Goal: Check status: Check status

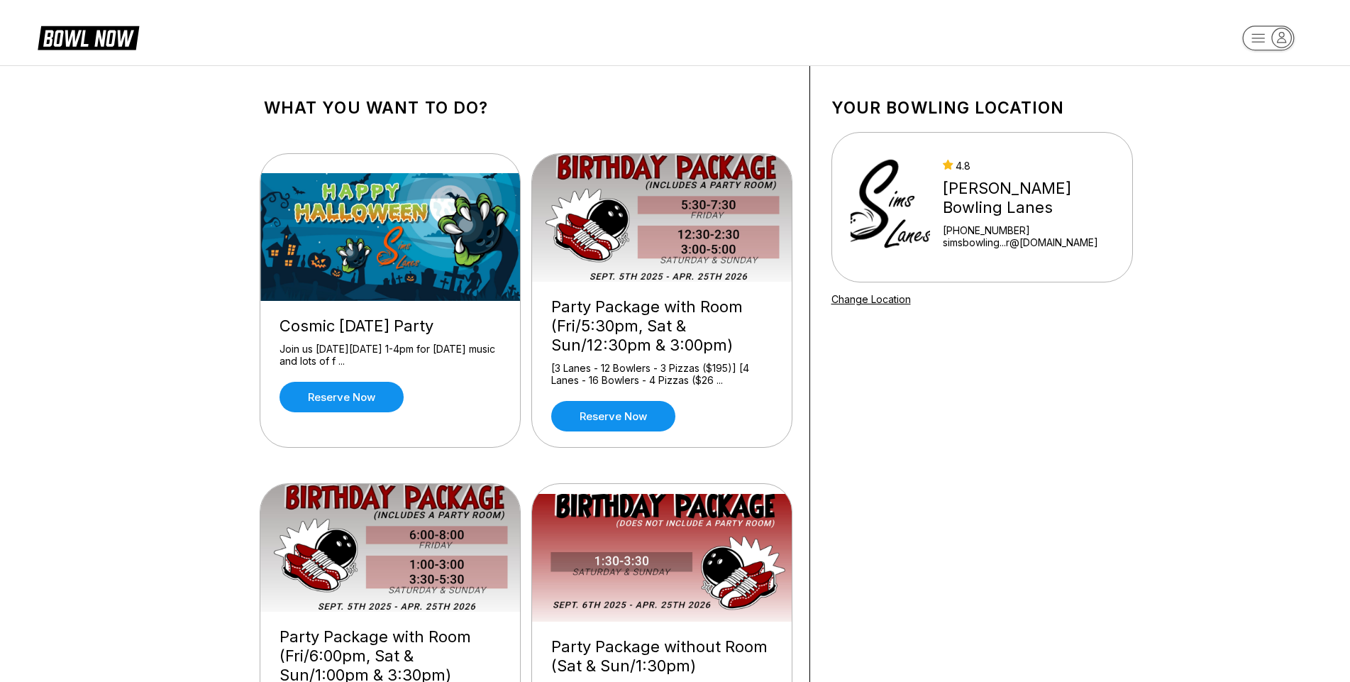
click at [1275, 43] on icon "button" at bounding box center [1281, 37] width 19 height 19
click at [1282, 90] on div "Log In / Sign Up" at bounding box center [1269, 80] width 99 height 25
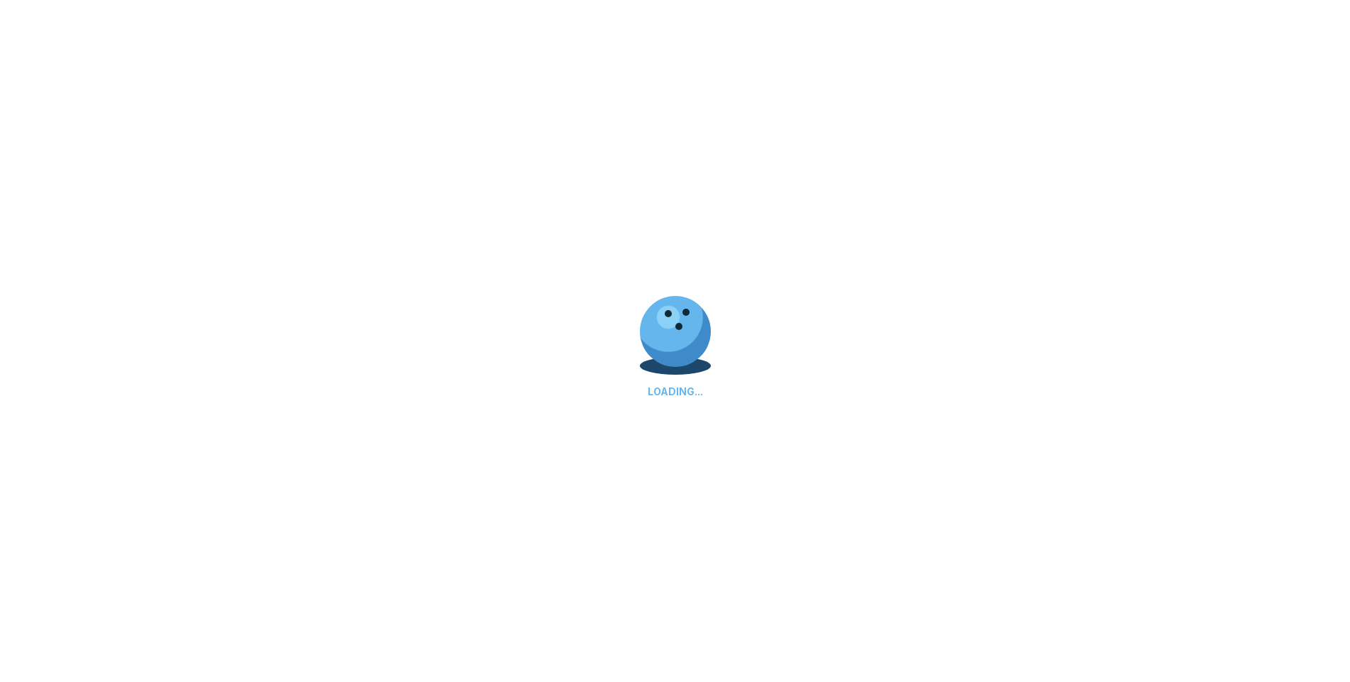
select select "**"
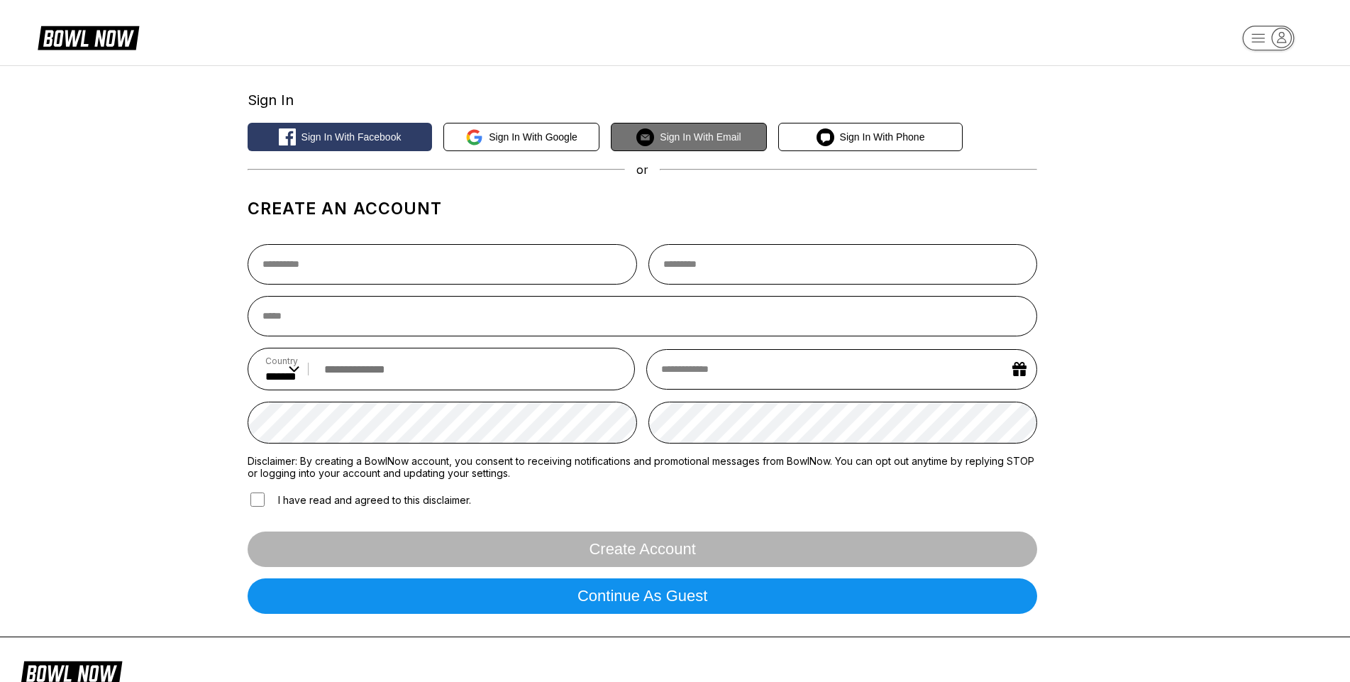
drag, startPoint x: 680, startPoint y: 158, endPoint x: 685, endPoint y: 145, distance: 13.5
click at [680, 159] on div "Sign In Sign in with Facebook Sign in with Google Sign in with Email Sign in wi…" at bounding box center [643, 351] width 790 height 548
click at [685, 143] on button "Sign in with Email" at bounding box center [689, 137] width 156 height 28
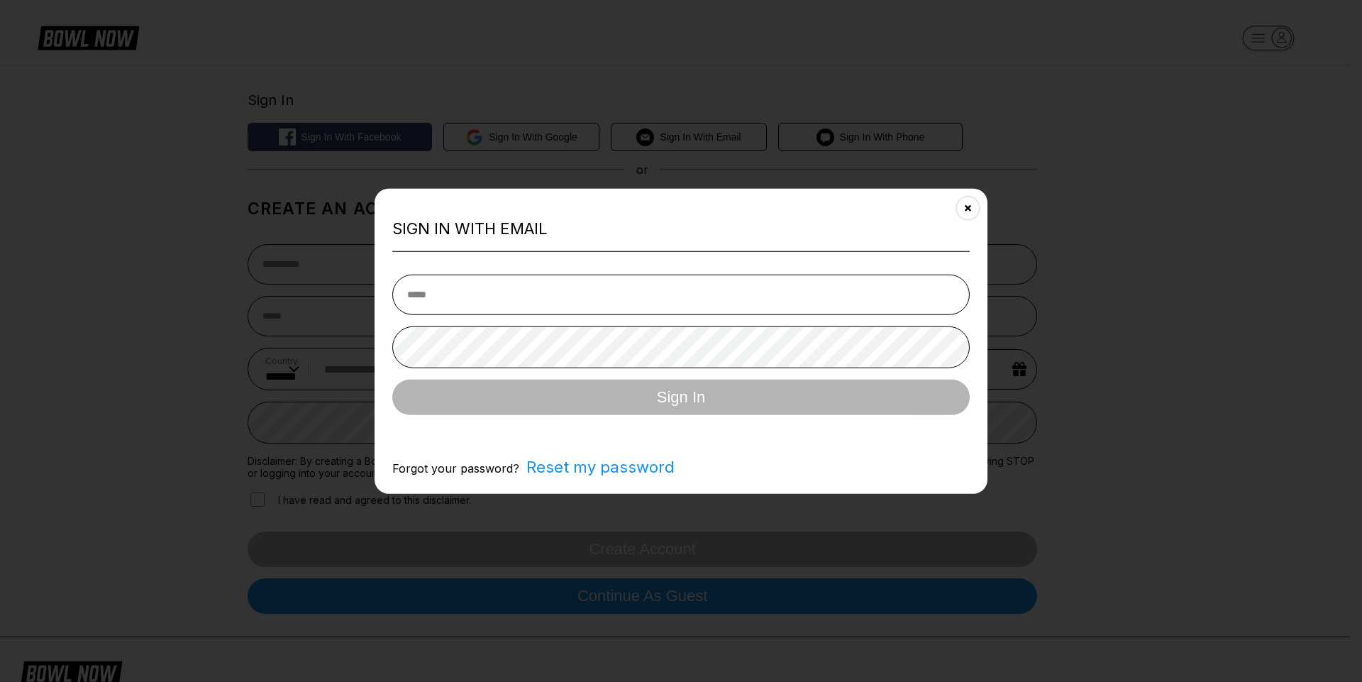
click at [588, 281] on input "email" at bounding box center [680, 295] width 577 height 40
type input "**********"
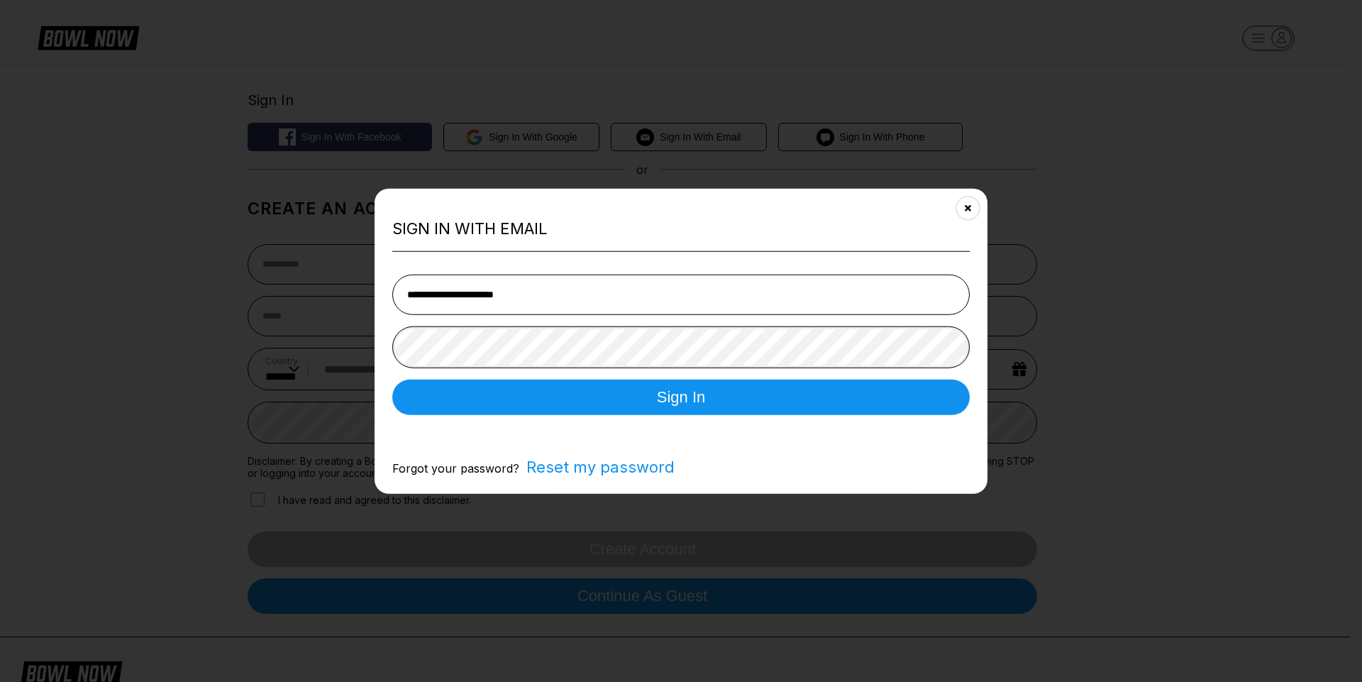
click at [392, 380] on button "Sign In" at bounding box center [680, 397] width 577 height 35
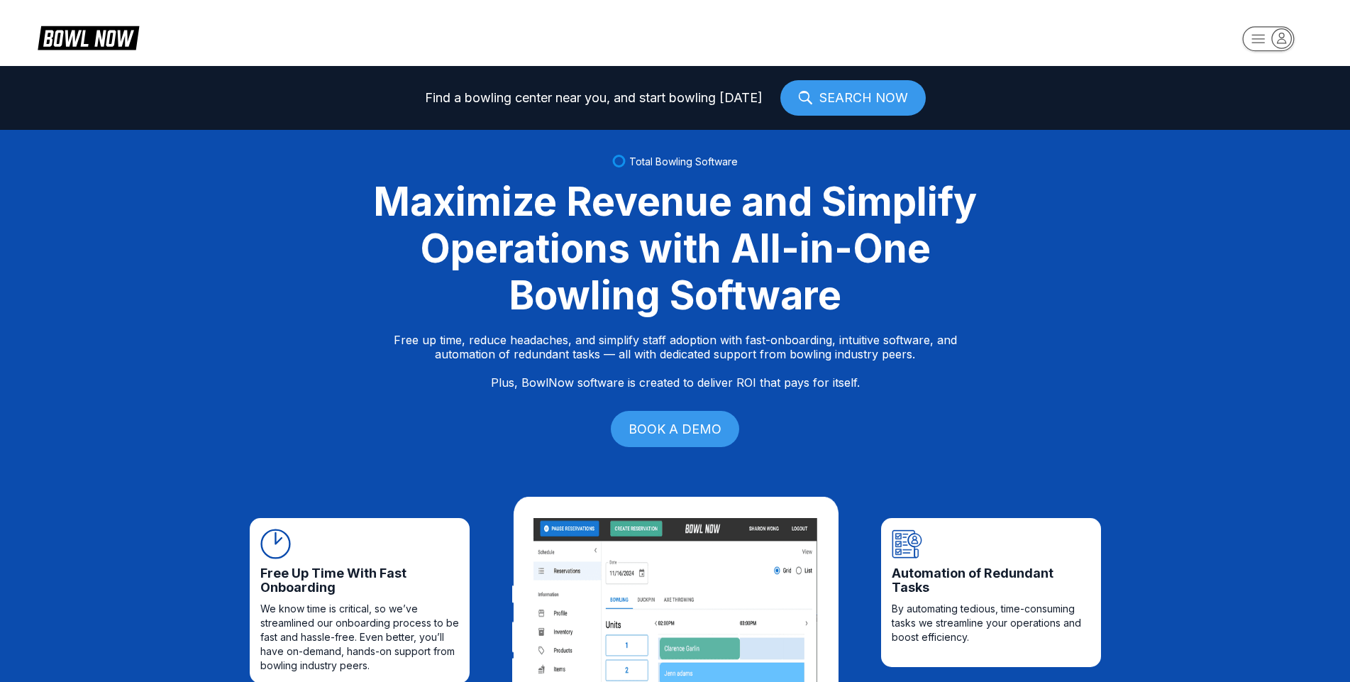
click at [1279, 23] on header at bounding box center [675, 33] width 1350 height 66
click at [1274, 39] on icon "button" at bounding box center [1281, 37] width 19 height 19
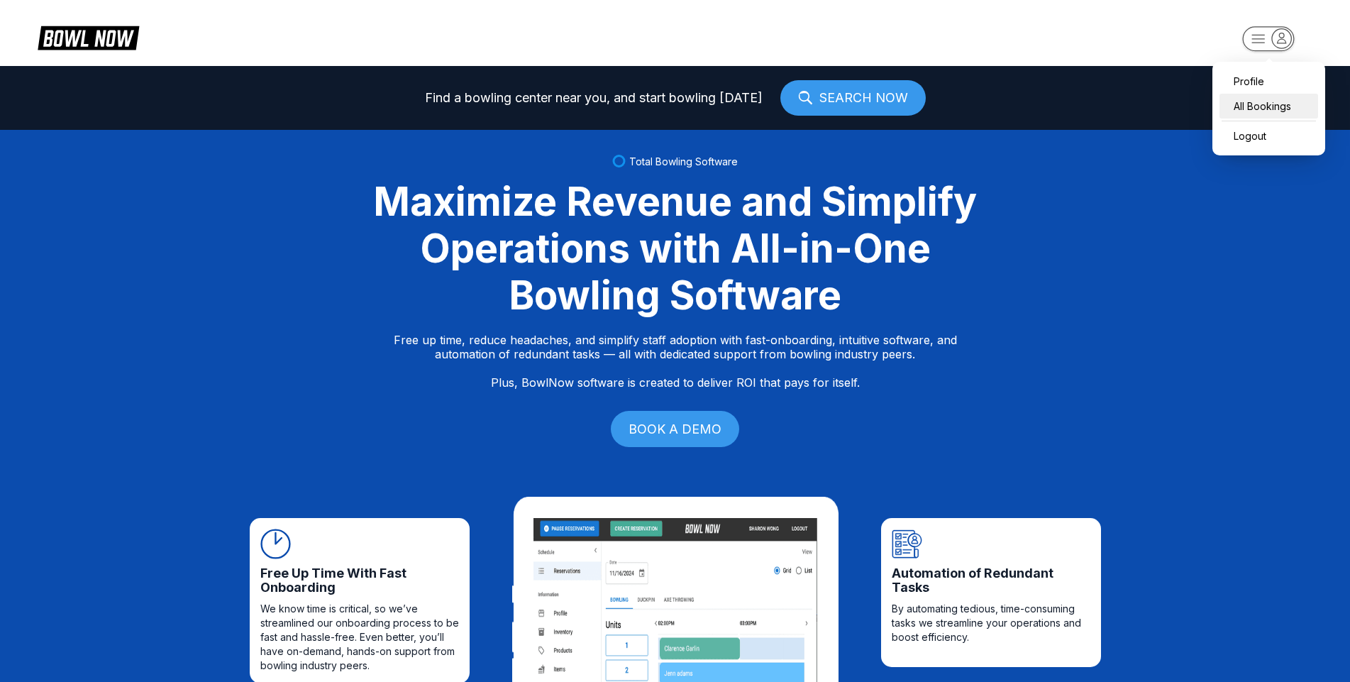
click at [1261, 101] on div "All Bookings" at bounding box center [1269, 106] width 99 height 25
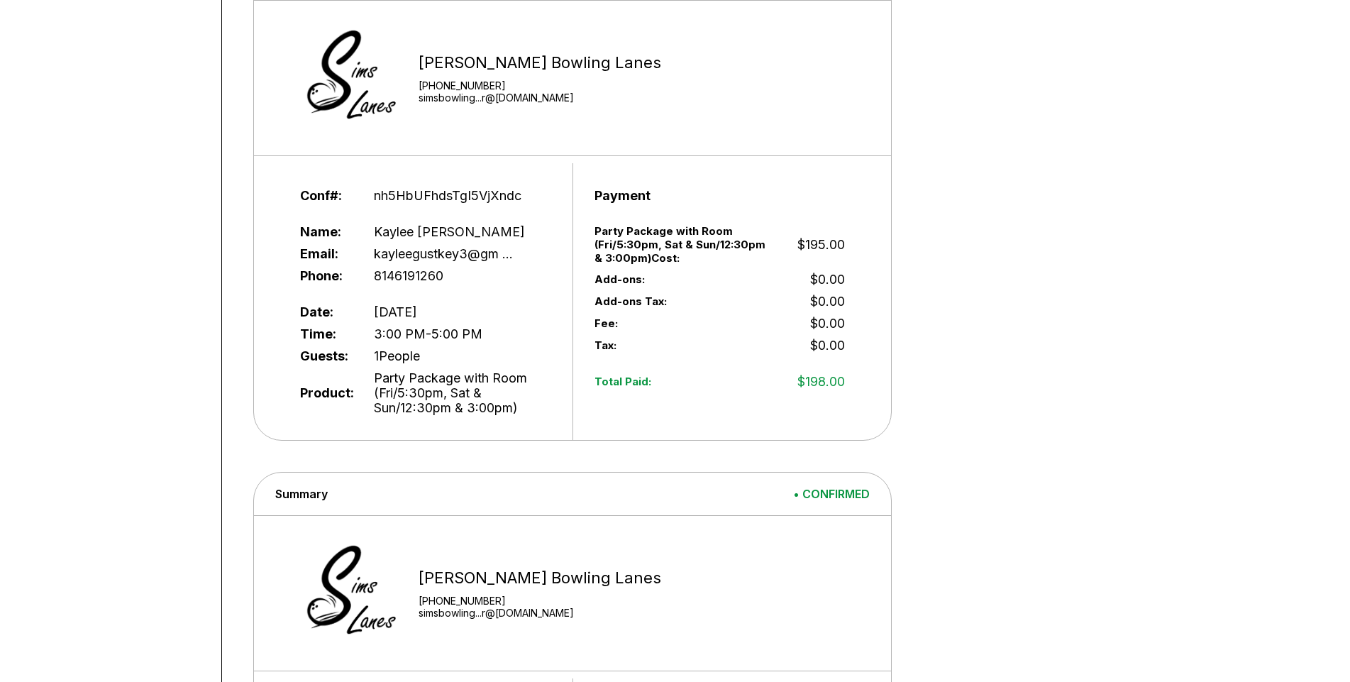
scroll to position [284, 0]
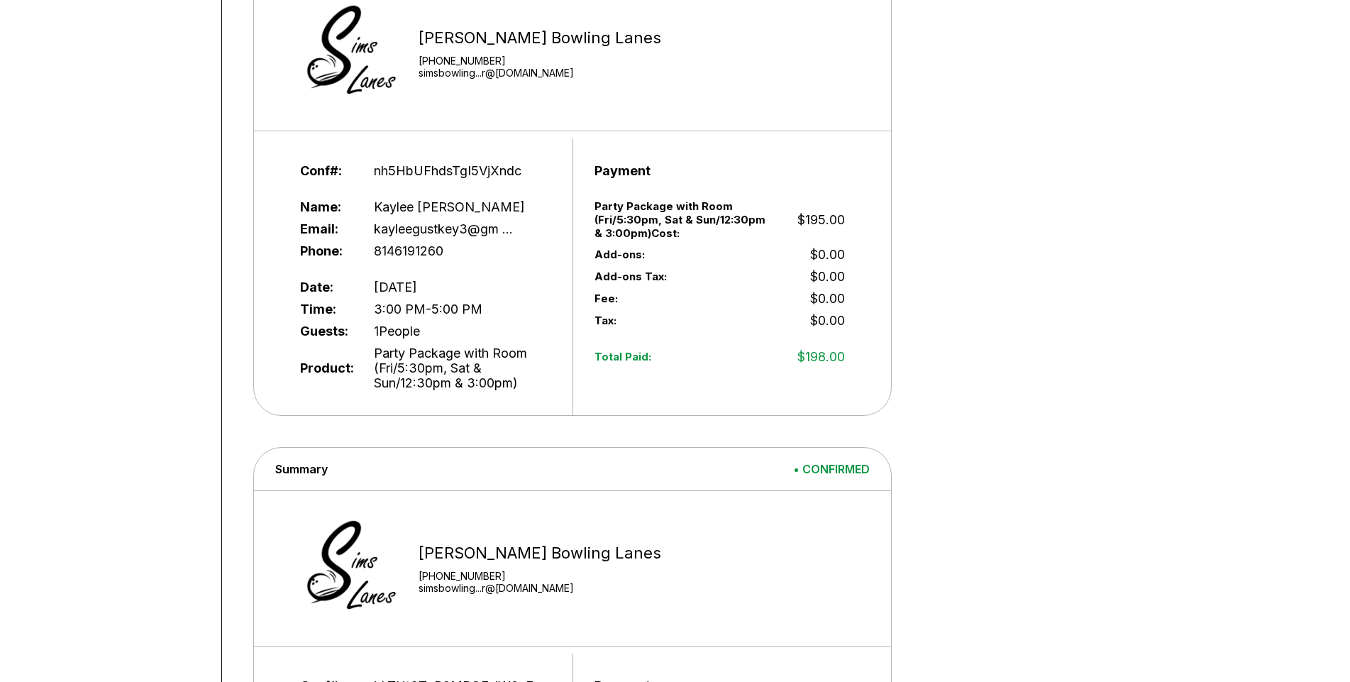
drag, startPoint x: 430, startPoint y: 331, endPoint x: 370, endPoint y: 330, distance: 60.3
click at [370, 330] on div "Guests: 1 People" at bounding box center [425, 331] width 250 height 22
click at [369, 330] on div "Guests: 1 People" at bounding box center [425, 331] width 250 height 22
drag, startPoint x: 414, startPoint y: 328, endPoint x: 450, endPoint y: 336, distance: 37.0
click at [438, 333] on div "Guests: 1 People" at bounding box center [425, 331] width 250 height 22
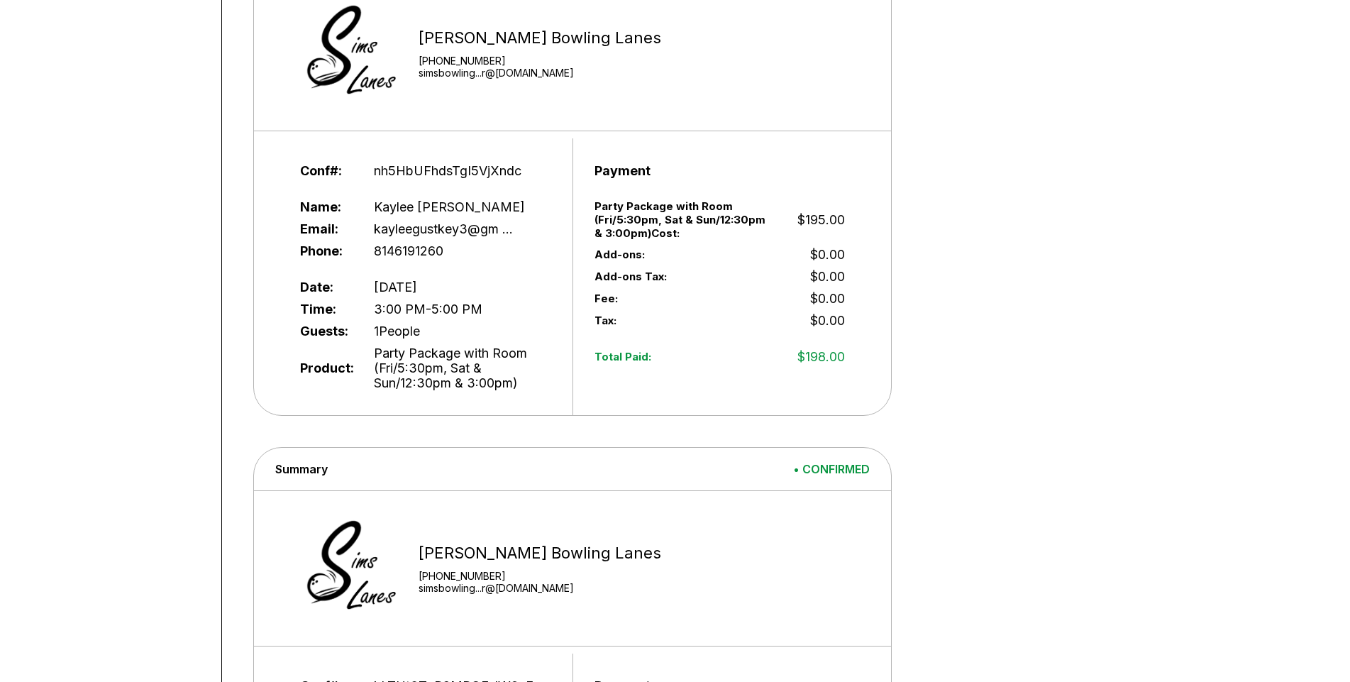
click at [400, 330] on span "1 People" at bounding box center [397, 330] width 46 height 15
click at [431, 330] on div "Guests: 1 People" at bounding box center [425, 331] width 250 height 22
drag, startPoint x: 431, startPoint y: 330, endPoint x: 367, endPoint y: 334, distance: 63.3
click at [367, 334] on div "Guests: 1 People" at bounding box center [425, 331] width 250 height 22
click at [387, 301] on div "Time: 3:00 PM - 5:00 PM" at bounding box center [425, 309] width 250 height 22
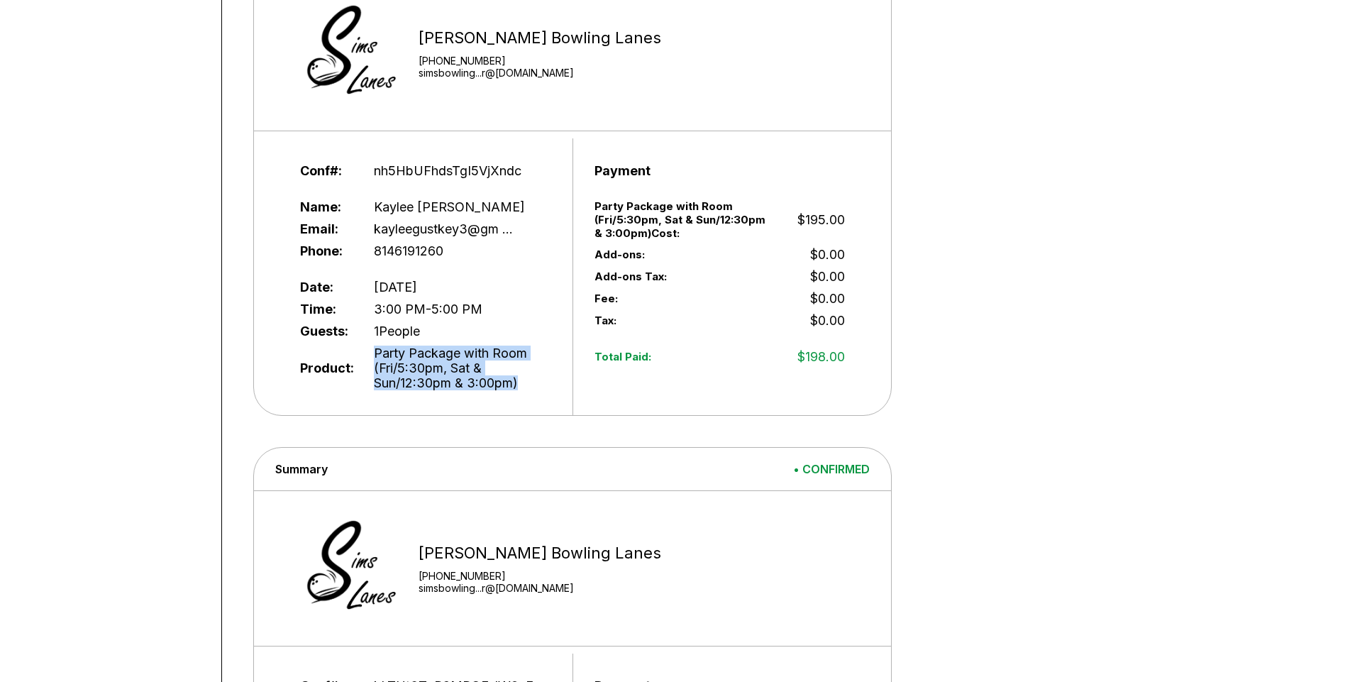
drag, startPoint x: 531, startPoint y: 384, endPoint x: 366, endPoint y: 346, distance: 168.8
click at [366, 346] on div "Product: Party Package with Room (Fri/5:30pm, Sat & Sun/12:30pm & 3:00pm)" at bounding box center [425, 368] width 250 height 52
drag, startPoint x: 367, startPoint y: 350, endPoint x: 378, endPoint y: 353, distance: 11.0
click at [368, 350] on div "Product: Party Package with Room (Fri/5:30pm, Sat & Sun/12:30pm & 3:00pm)" at bounding box center [425, 368] width 250 height 52
click at [392, 355] on span "Party Package with Room (Fri/5:30pm, Sat & Sun/12:30pm & 3:00pm)" at bounding box center [462, 367] width 177 height 45
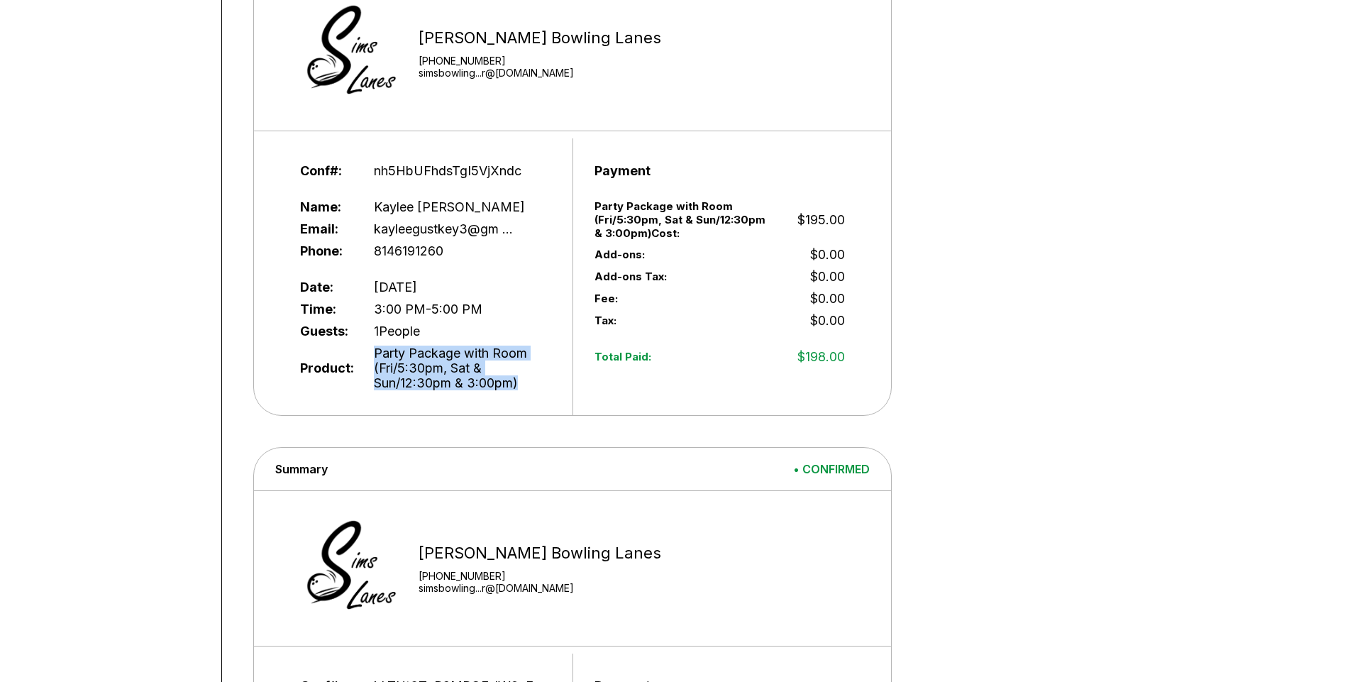
click at [389, 357] on span "Party Package with Room (Fri/5:30pm, Sat & Sun/12:30pm & 3:00pm)" at bounding box center [462, 367] width 177 height 45
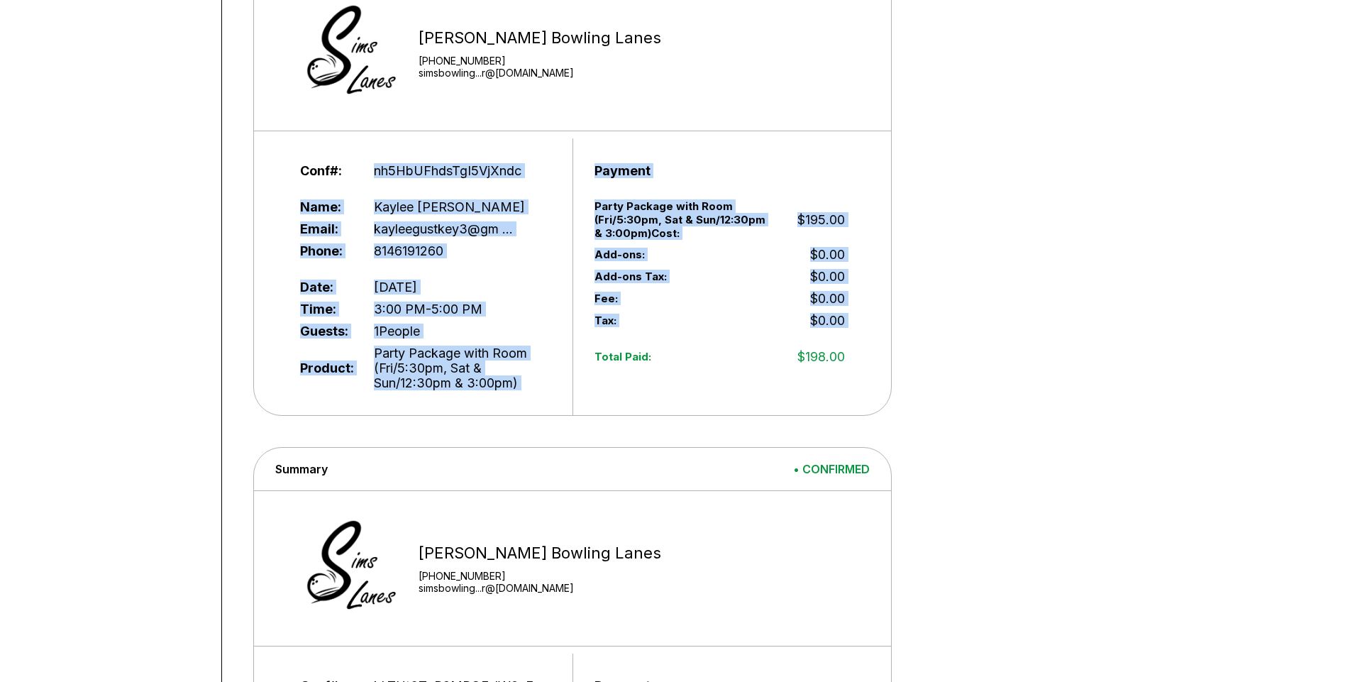
drag, startPoint x: 361, startPoint y: 167, endPoint x: 538, endPoint y: 398, distance: 291.0
click at [581, 412] on div "Conf#: nh5HbUFhdsTgI5VjXndc Name: [PERSON_NAME] Email: kayleegustkey3@gm ... Ph…" at bounding box center [572, 276] width 637 height 277
click at [534, 395] on div "Conf#: nh5HbUFhdsTgI5VjXndc Name: [PERSON_NAME] Email: kayleegustkey3@gm ... Ph…" at bounding box center [426, 276] width 294 height 277
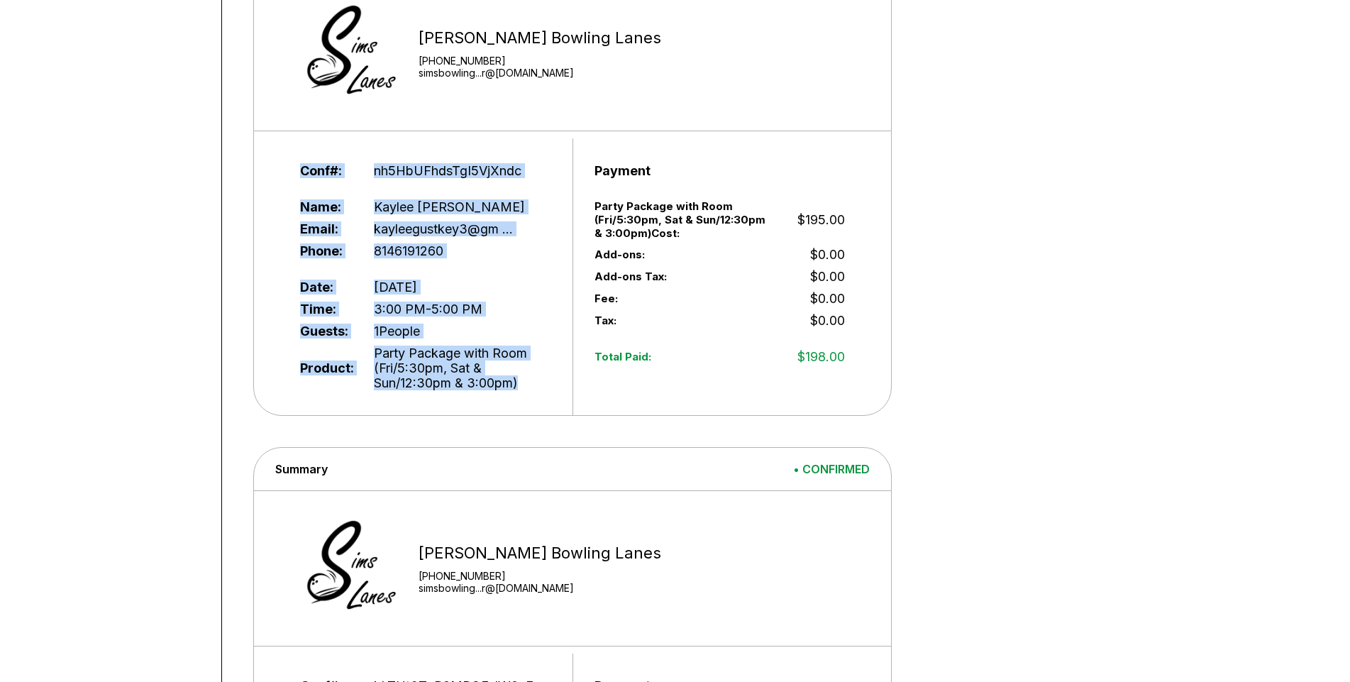
drag, startPoint x: 539, startPoint y: 387, endPoint x: 286, endPoint y: 163, distance: 338.2
click at [255, 155] on div "Conf#: nh5HbUFhdsTgI5VjXndc Name: [PERSON_NAME] Email: kayleegustkey3@gm ... Ph…" at bounding box center [572, 276] width 637 height 277
click at [296, 170] on div "Conf#: nh5HbUFhdsTgI5VjXndc Name: [PERSON_NAME] Email: kayleegustkey3@gm ... Ph…" at bounding box center [426, 276] width 294 height 277
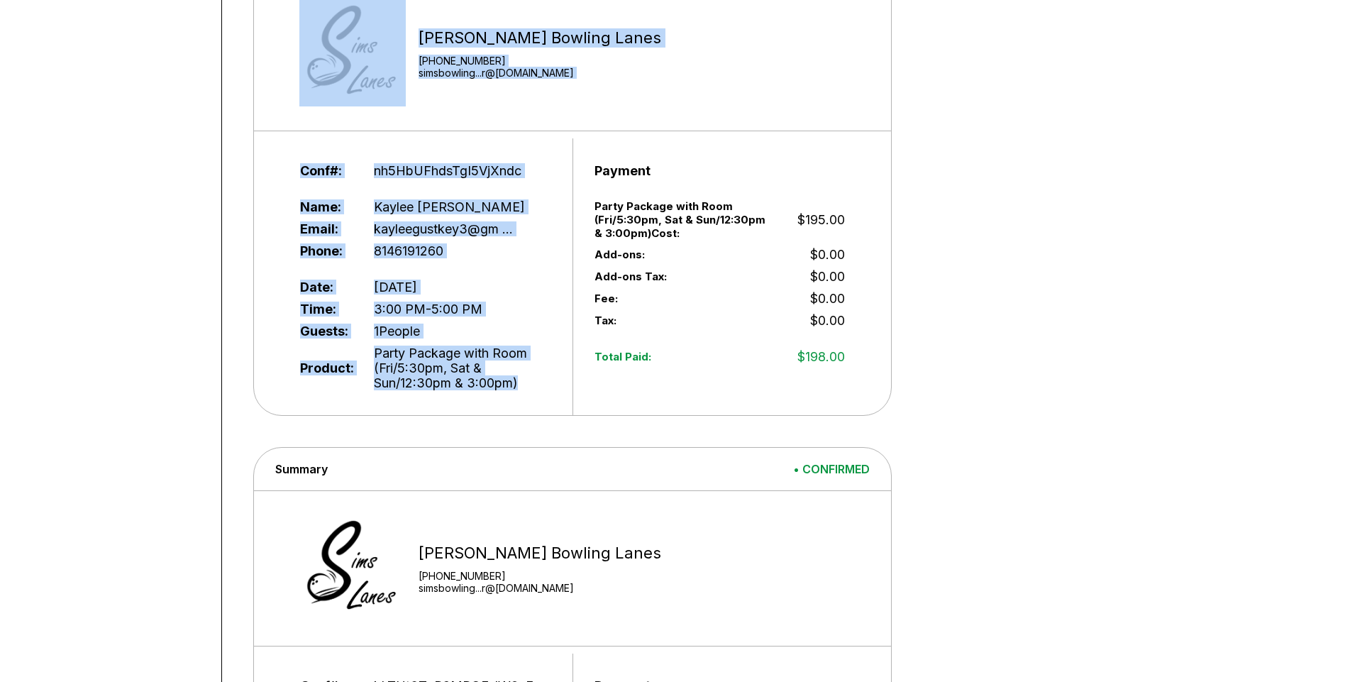
drag, startPoint x: 515, startPoint y: 380, endPoint x: 253, endPoint y: 152, distance: 348.0
click at [233, 151] on div "Reservations Add Reservation Current Summary • CONFIRMED [PERSON_NAME] Bowling …" at bounding box center [772, 403] width 1100 height 1243
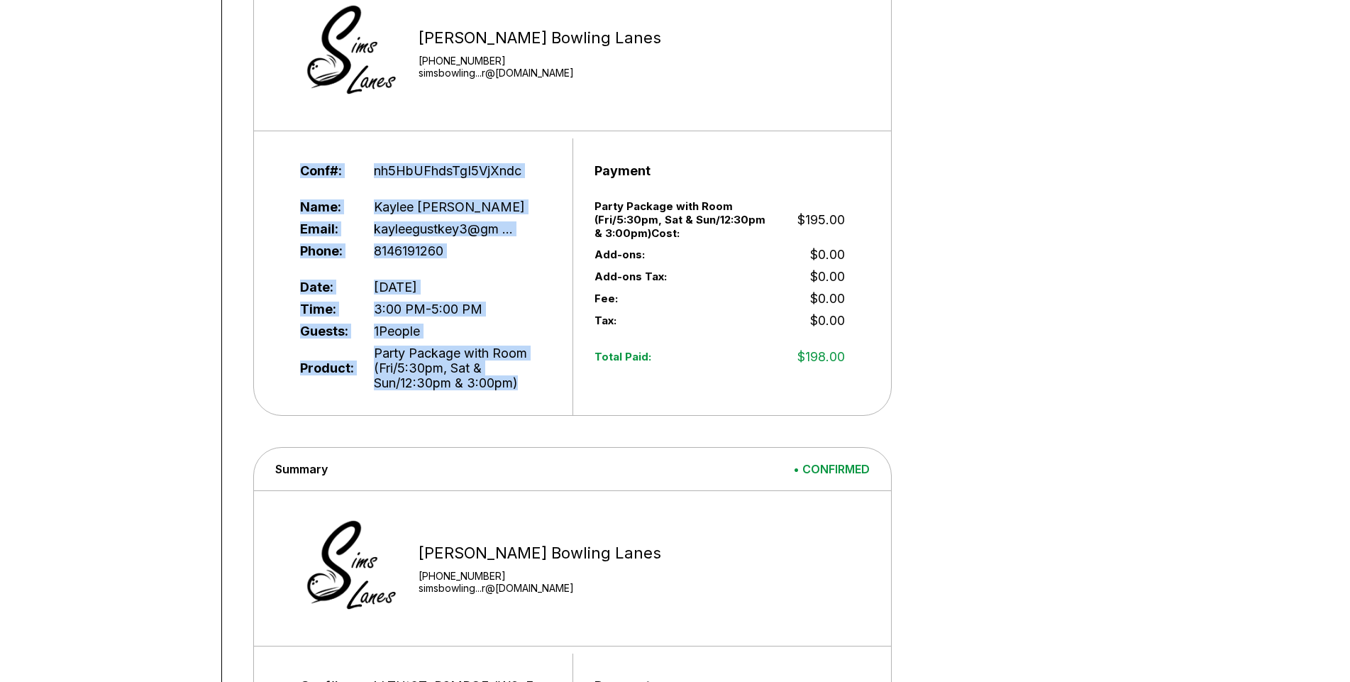
click at [275, 167] on div "Conf#: nh5HbUFhdsTgI5VjXndc Name: [PERSON_NAME] Email: kayleegustkey3@gm ... Ph…" at bounding box center [572, 276] width 637 height 277
click at [293, 177] on div "Conf#: nh5HbUFhdsTgI5VjXndc Name: [PERSON_NAME] Email: kayleegustkey3@gm ... Ph…" at bounding box center [426, 276] width 294 height 277
click at [300, 172] on div "Conf#: nh5HbUFhdsTgI5VjXndc Name: [PERSON_NAME] Email: kayleegustkey3@gm ... Ph…" at bounding box center [426, 276] width 294 height 277
click at [321, 177] on span "Conf#:" at bounding box center [325, 170] width 50 height 15
drag, startPoint x: 548, startPoint y: 394, endPoint x: 289, endPoint y: 163, distance: 346.7
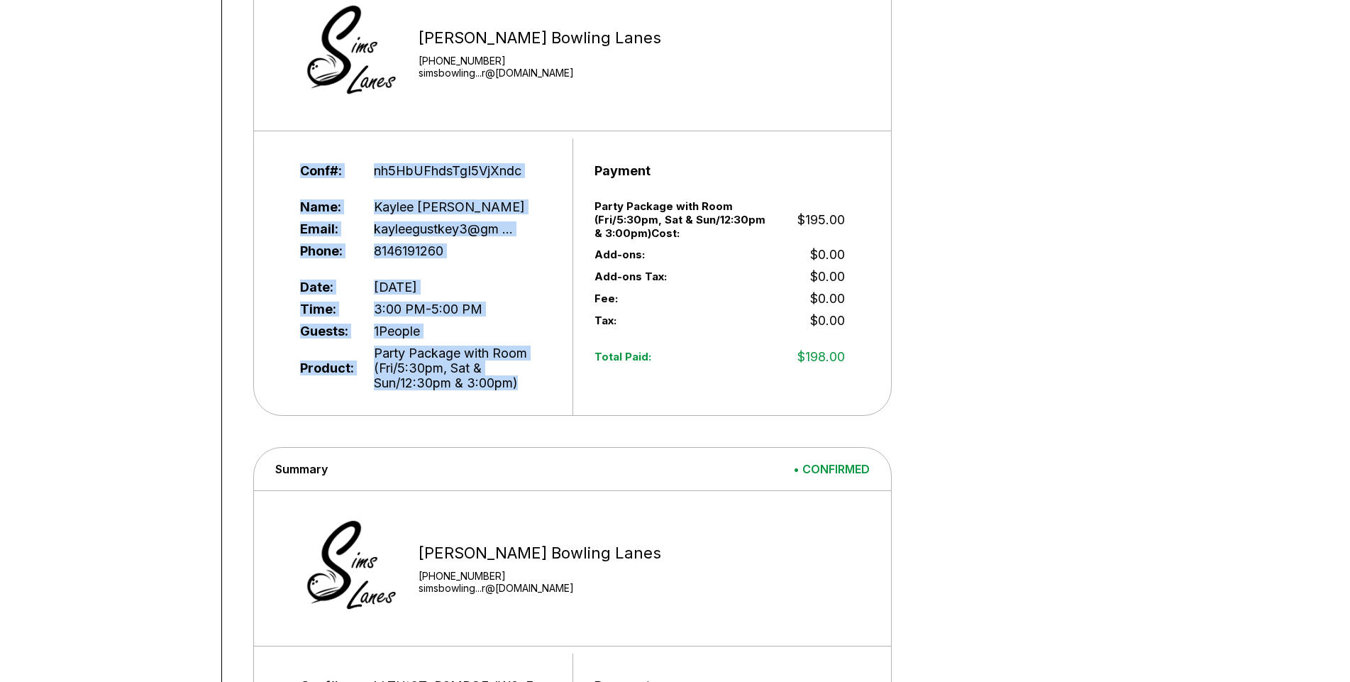
click at [289, 169] on div "Conf#: nh5HbUFhdsTgI5VjXndc Name: [PERSON_NAME] Email: kayleegustkey3@gm ... Ph…" at bounding box center [426, 276] width 294 height 277
click at [289, 163] on div "Conf#: nh5HbUFhdsTgI5VjXndc Name: [PERSON_NAME] Email: kayleegustkey3@gm ... Ph…" at bounding box center [426, 276] width 294 height 277
drag, startPoint x: 511, startPoint y: 372, endPoint x: 277, endPoint y: 153, distance: 321.2
click at [277, 153] on div "Conf#: nh5HbUFhdsTgI5VjXndc Name: [PERSON_NAME] Email: kayleegustkey3@gm ... Ph…" at bounding box center [572, 276] width 637 height 277
click at [284, 165] on div "Conf#: nh5HbUFhdsTgI5VjXndc Name: [PERSON_NAME] Email: kayleegustkey3@gm ... Ph…" at bounding box center [426, 276] width 294 height 277
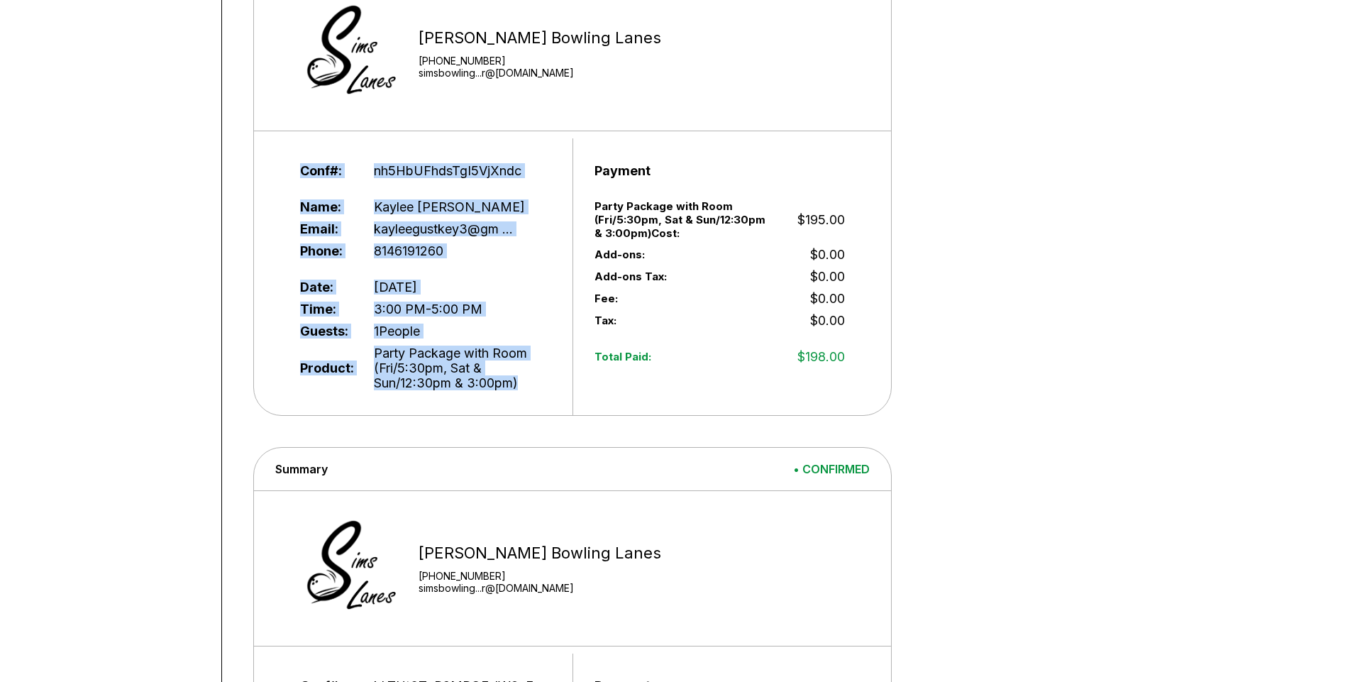
click at [521, 372] on span "Party Package with Room (Fri/5:30pm, Sat & Sun/12:30pm & 3:00pm)" at bounding box center [462, 367] width 177 height 45
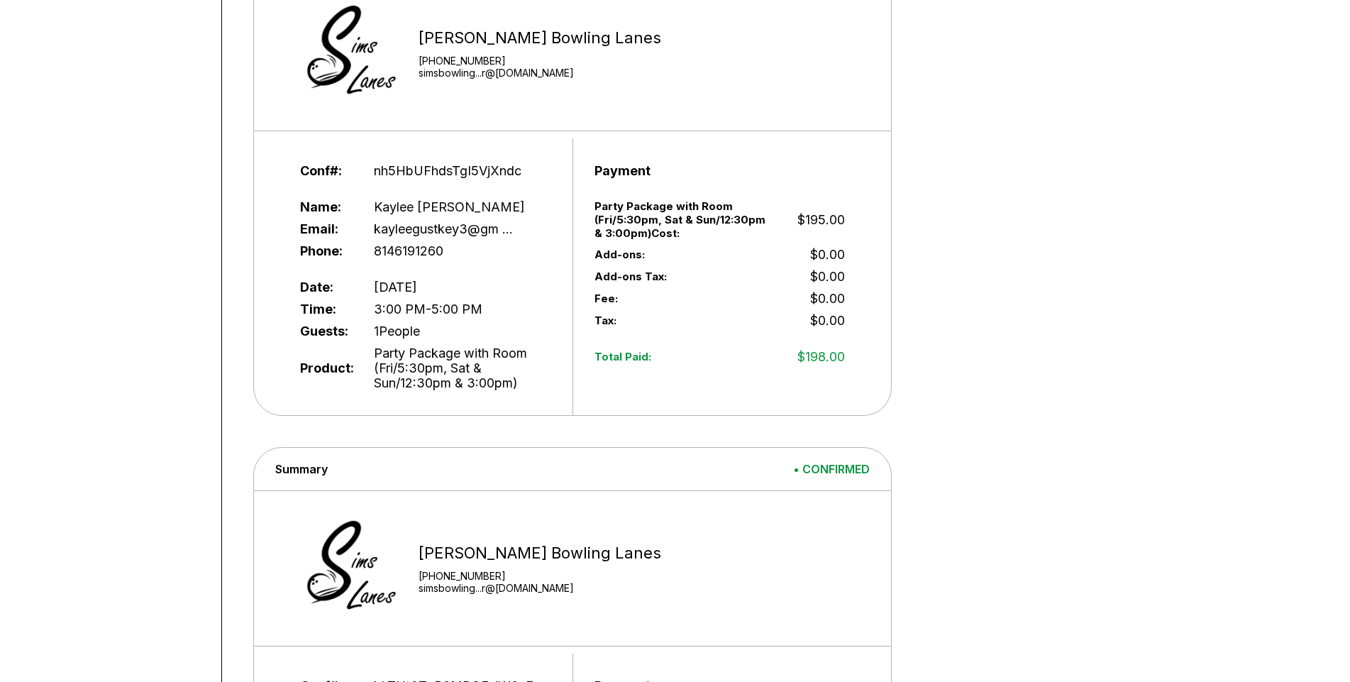
click at [537, 387] on span "Party Package with Room (Fri/5:30pm, Sat & Sun/12:30pm & 3:00pm)" at bounding box center [462, 367] width 177 height 45
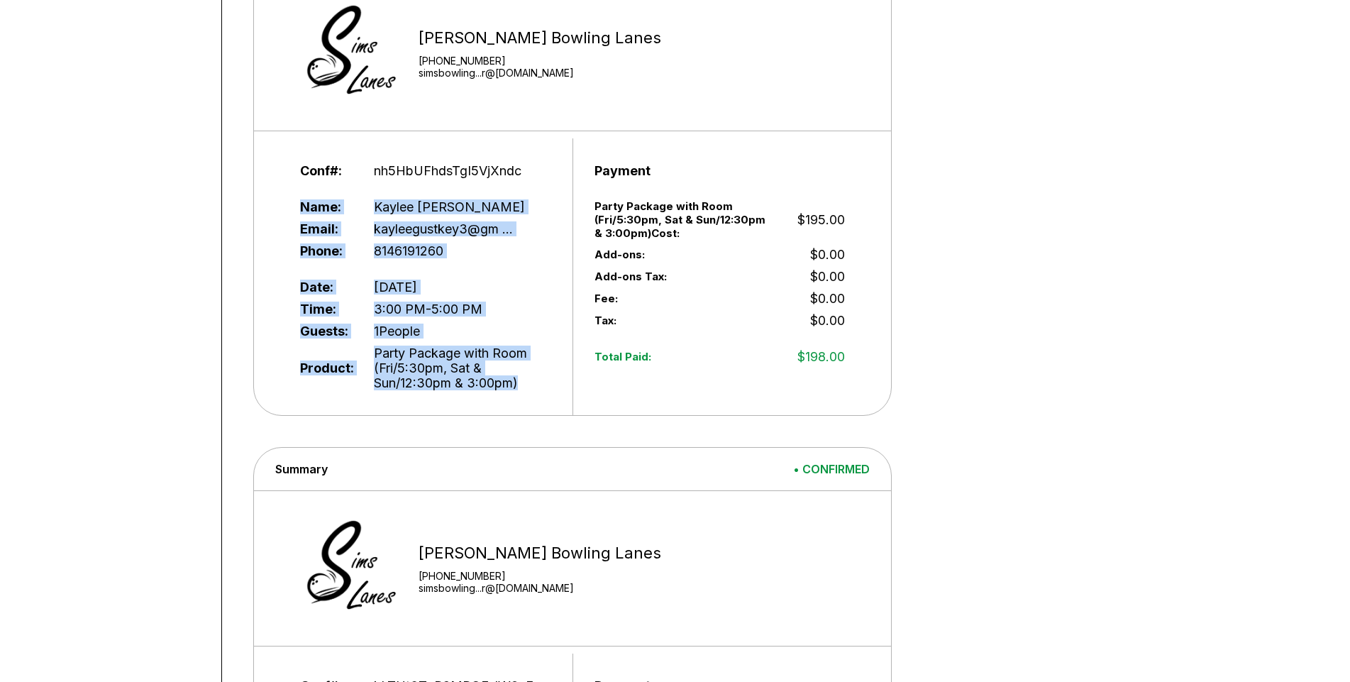
drag, startPoint x: 531, startPoint y: 388, endPoint x: 293, endPoint y: 194, distance: 307.0
click at [293, 194] on div "Conf#: nh5HbUFhdsTgI5VjXndc Name: [PERSON_NAME] Email: kayleegustkey3@gm ... Ph…" at bounding box center [426, 276] width 294 height 277
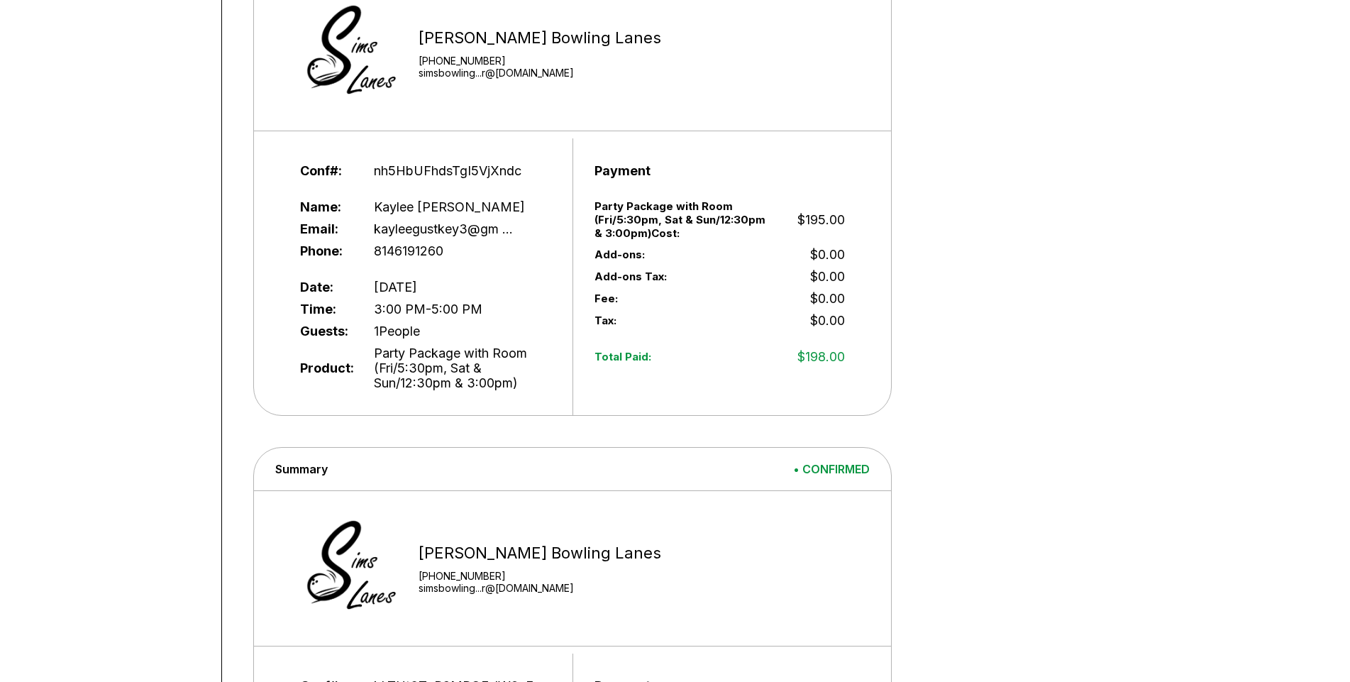
click at [284, 174] on div "Conf#: nh5HbUFhdsTgI5VjXndc Name: [PERSON_NAME] Email: kayleegustkey3@gm ... Ph…" at bounding box center [426, 276] width 294 height 277
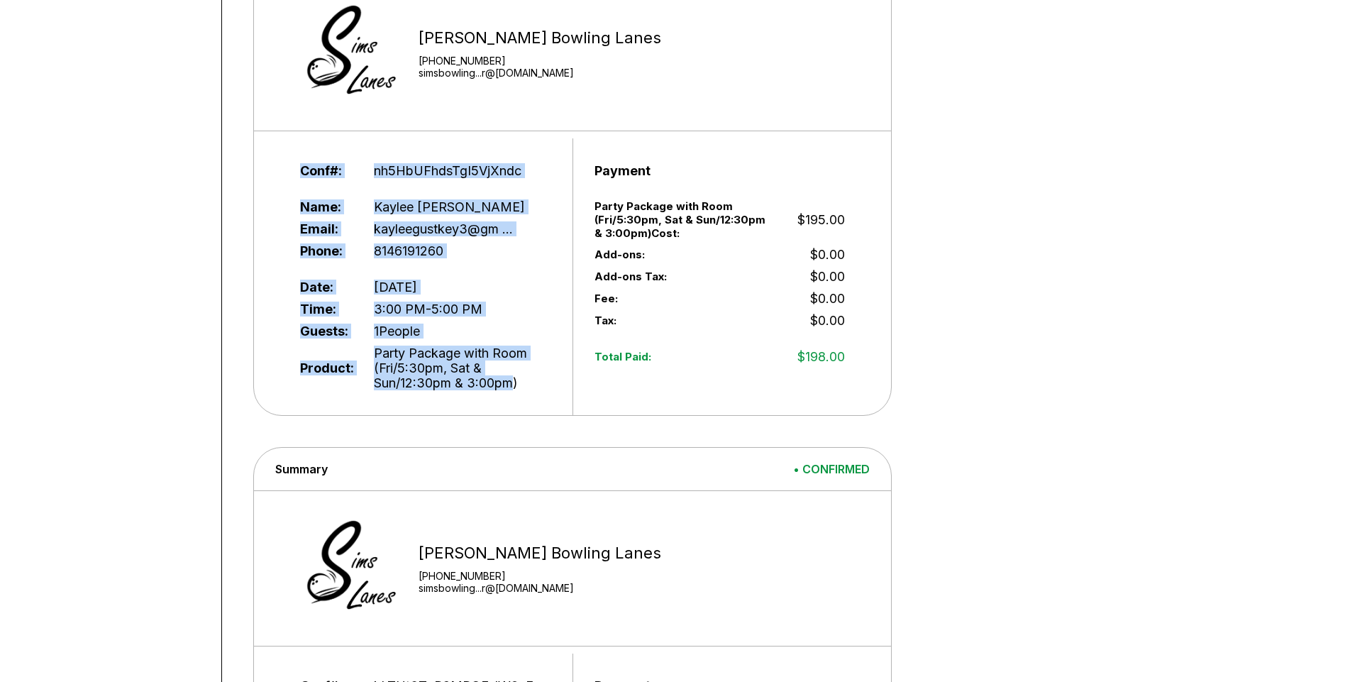
drag, startPoint x: 282, startPoint y: 170, endPoint x: 516, endPoint y: 382, distance: 316.4
click at [516, 382] on div "Conf#: nh5HbUFhdsTgI5VjXndc Name: [PERSON_NAME] Email: kayleegustkey3@gm ... Ph…" at bounding box center [426, 276] width 294 height 277
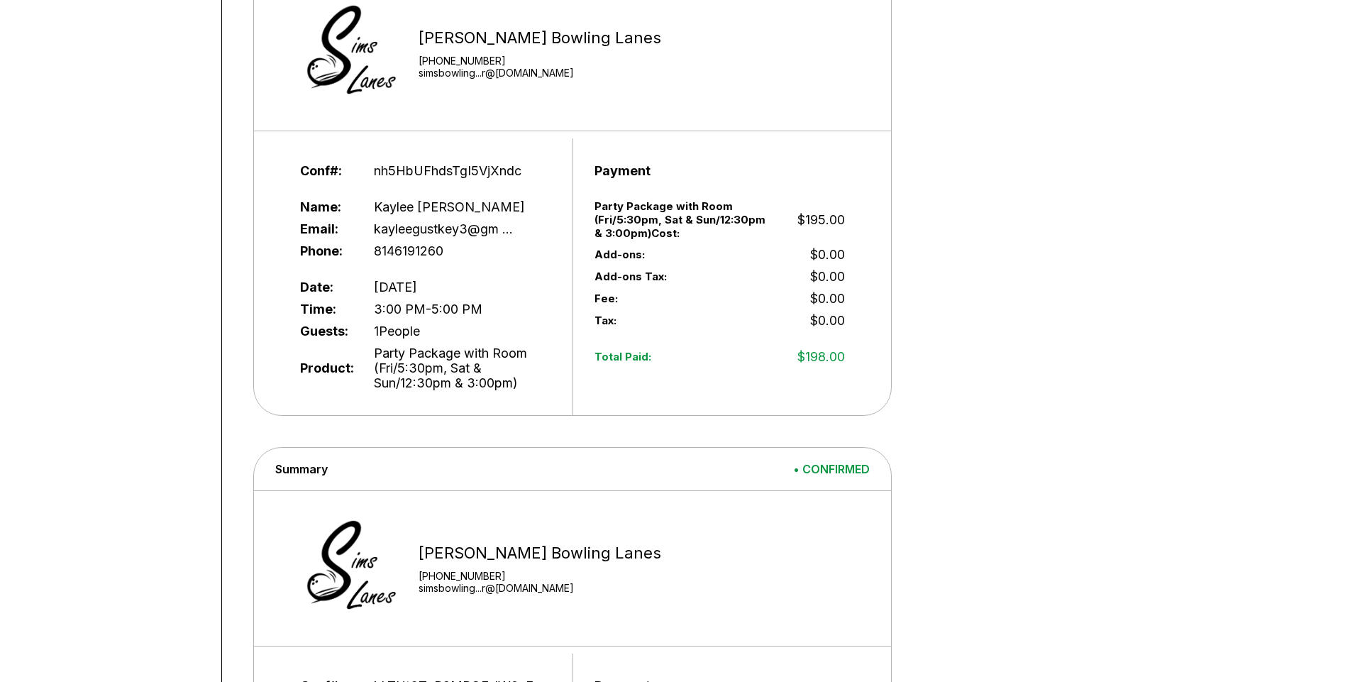
click at [541, 390] on div "Product: Party Package with Room (Fri/5:30pm, Sat & Sun/12:30pm & 3:00pm)" at bounding box center [425, 368] width 250 height 52
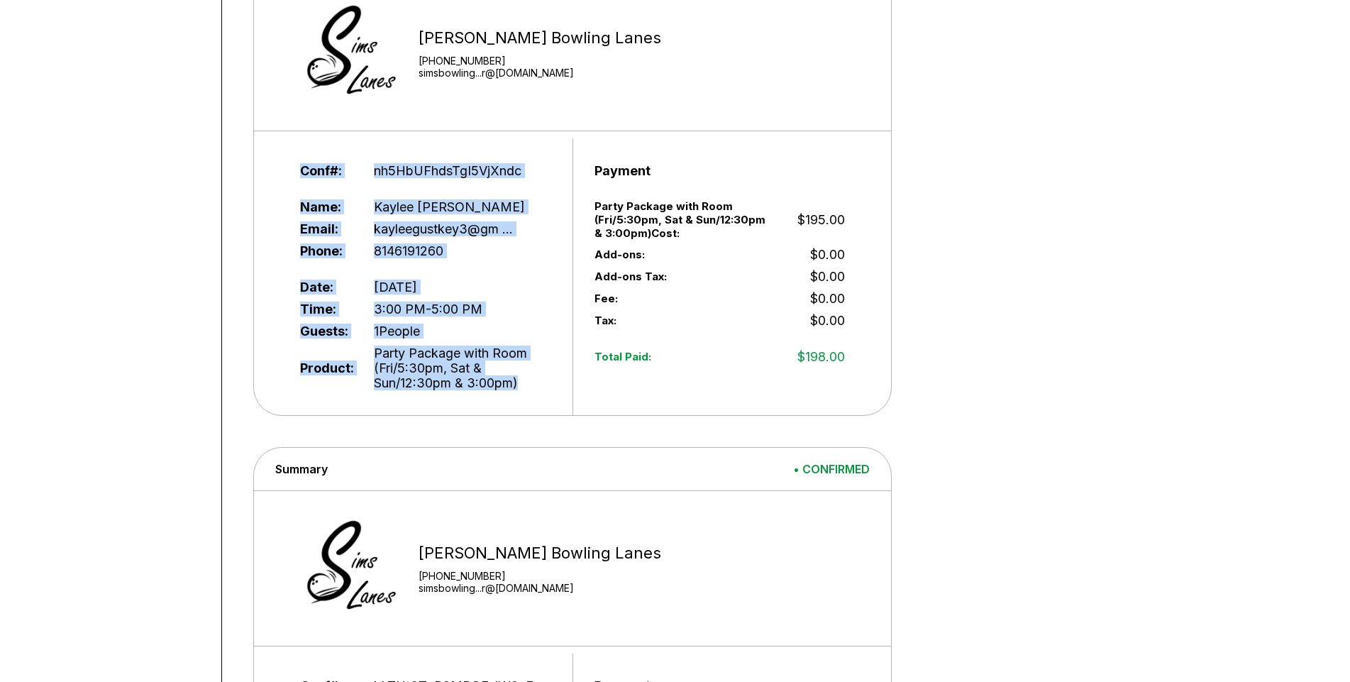
drag, startPoint x: 534, startPoint y: 392, endPoint x: 270, endPoint y: 162, distance: 350.0
click at [266, 163] on div "Conf#: nh5HbUFhdsTgI5VjXndc Name: [PERSON_NAME] Email: kayleegustkey3@gm ... Ph…" at bounding box center [572, 276] width 637 height 277
click at [275, 162] on div "Conf#: nh5HbUFhdsTgI5VjXndc Name: [PERSON_NAME] Email: kayleegustkey3@gm ... Ph…" at bounding box center [572, 276] width 637 height 277
click at [537, 387] on span "Party Package with Room (Fri/5:30pm, Sat & Sun/12:30pm & 3:00pm)" at bounding box center [462, 367] width 177 height 45
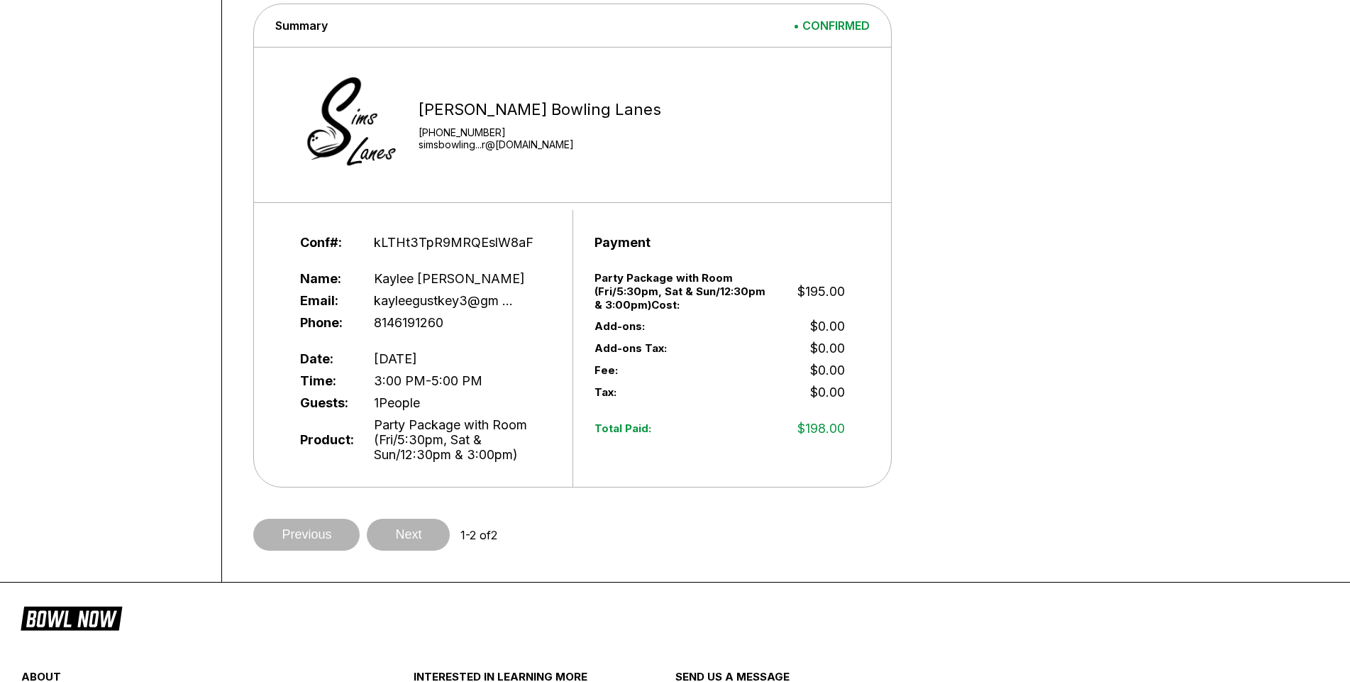
scroll to position [780, 0]
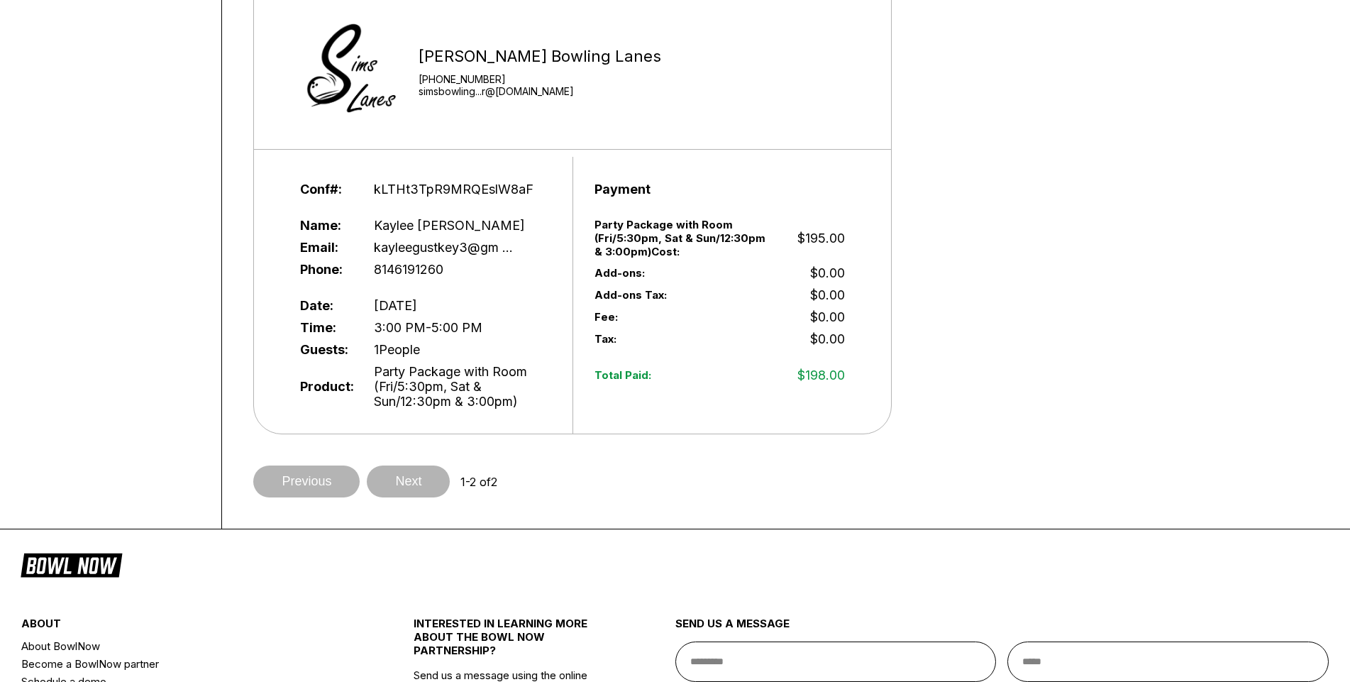
click at [409, 477] on div "Previous Next 1 - 2 of 2" at bounding box center [771, 481] width 1037 height 32
drag, startPoint x: 476, startPoint y: 485, endPoint x: 527, endPoint y: 479, distance: 51.5
click at [527, 479] on div "Previous Next 1 - 2 of 2" at bounding box center [771, 481] width 1037 height 32
click at [562, 482] on div "Previous Next 1 - 2 of 2" at bounding box center [771, 481] width 1037 height 32
drag, startPoint x: 665, startPoint y: 341, endPoint x: 682, endPoint y: 387, distance: 50.1
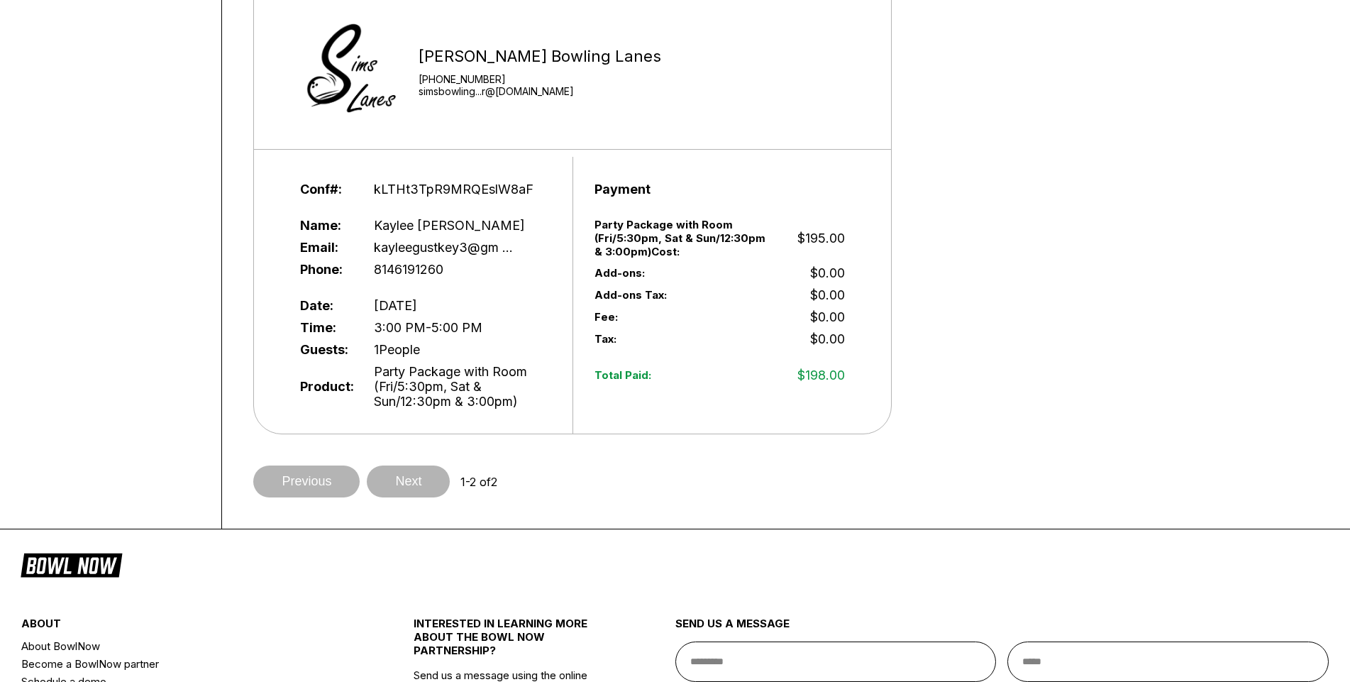
click at [670, 346] on div "Tax: $0.00" at bounding box center [720, 339] width 251 height 22
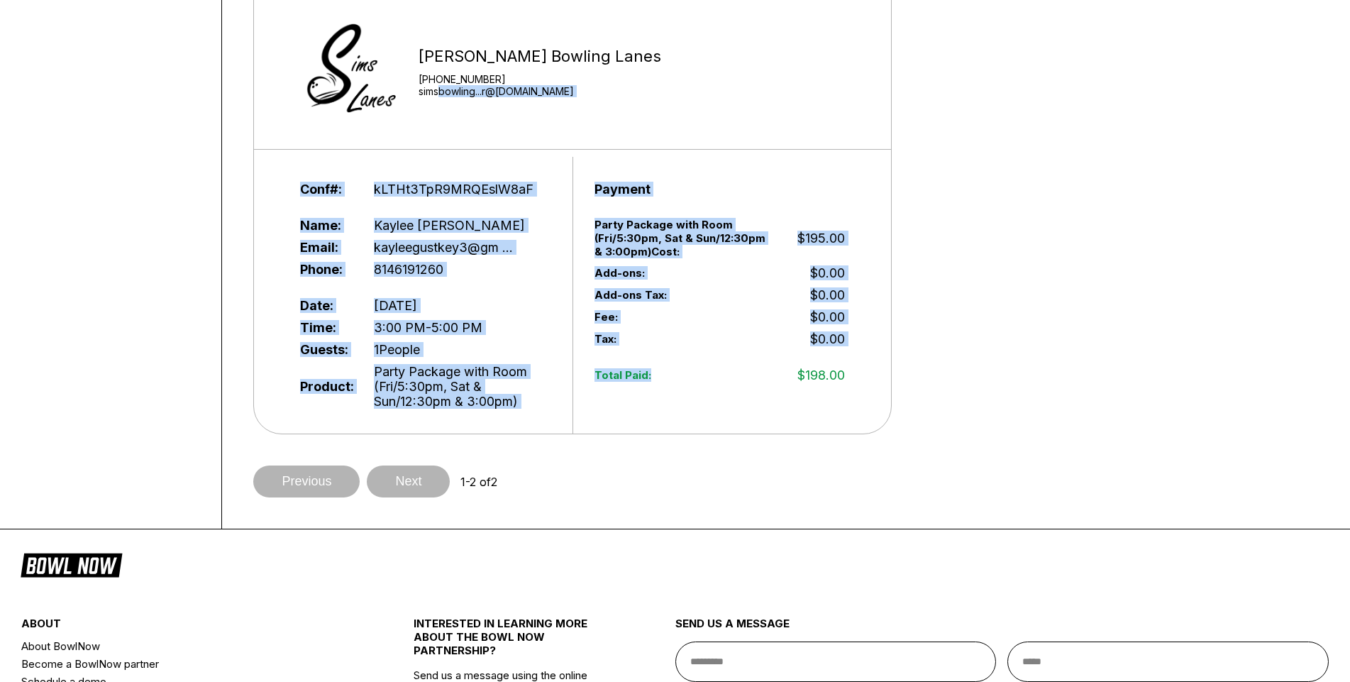
drag, startPoint x: 682, startPoint y: 387, endPoint x: 380, endPoint y: 136, distance: 393.9
click at [443, 120] on div "Summary • CONFIRMED [PERSON_NAME] Bowling Lanes [PHONE_NUMBER] simsbowling...r@…" at bounding box center [572, 192] width 637 height 482
click at [372, 142] on div "Summary • CONFIRMED [PERSON_NAME] Bowling Lanes [PHONE_NUMBER] simsbowling...r@…" at bounding box center [572, 192] width 637 height 482
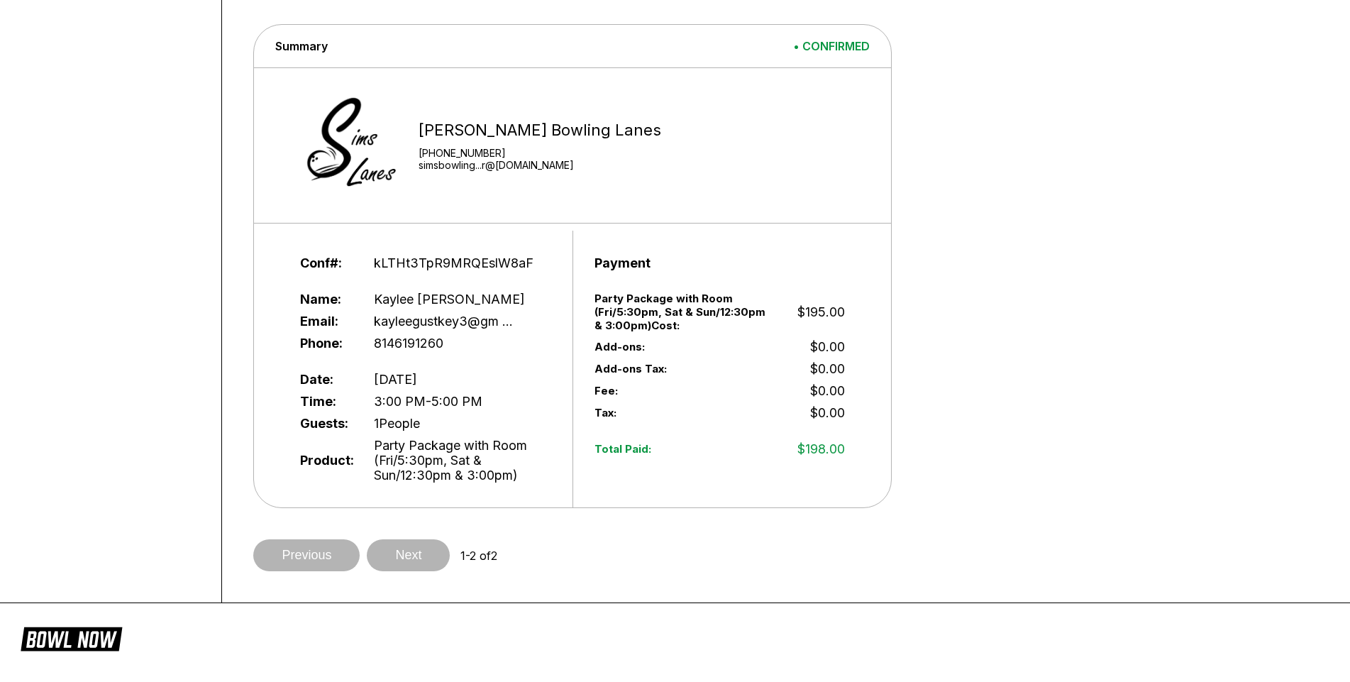
scroll to position [709, 0]
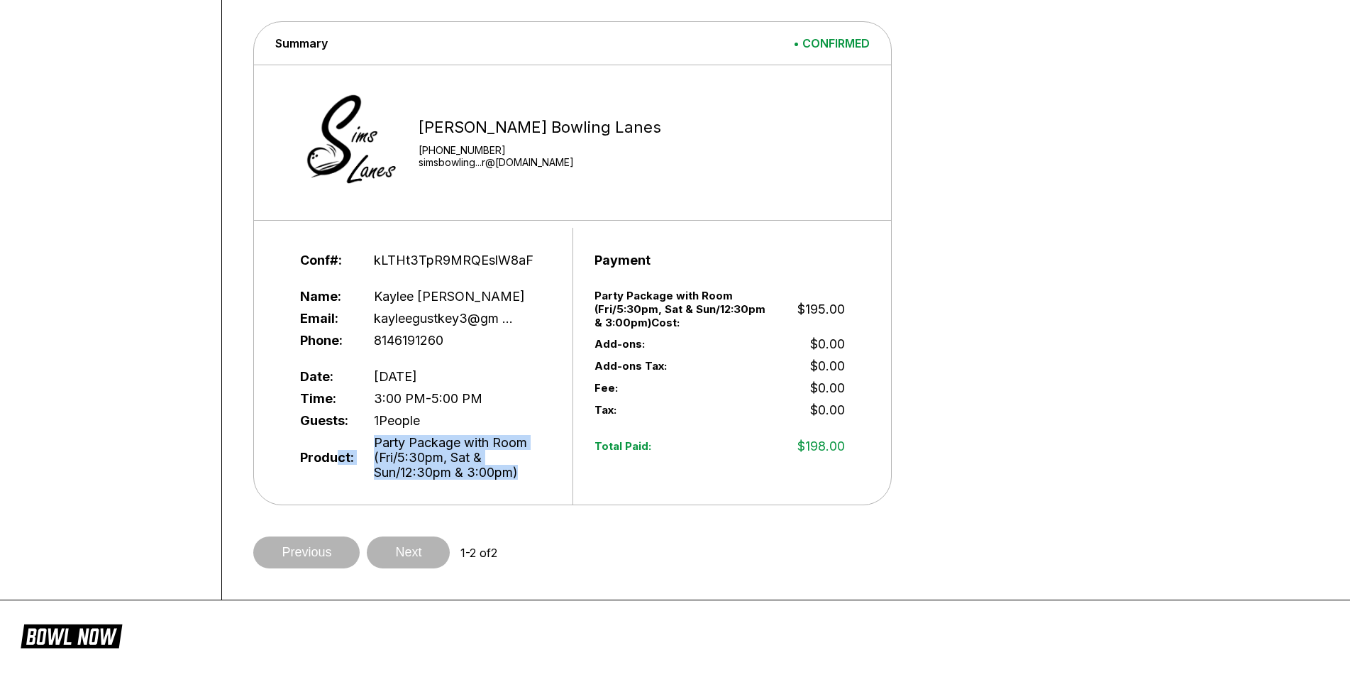
drag, startPoint x: 548, startPoint y: 485, endPoint x: 338, endPoint y: 435, distance: 215.9
click at [336, 438] on div "Conf#: kLTHt3TpR9MRQEslW8aF Name: [PERSON_NAME] Email: kayleegustkey3@gm ... Ph…" at bounding box center [426, 366] width 294 height 277
click at [349, 428] on div "Guests: 1 People" at bounding box center [425, 420] width 250 height 22
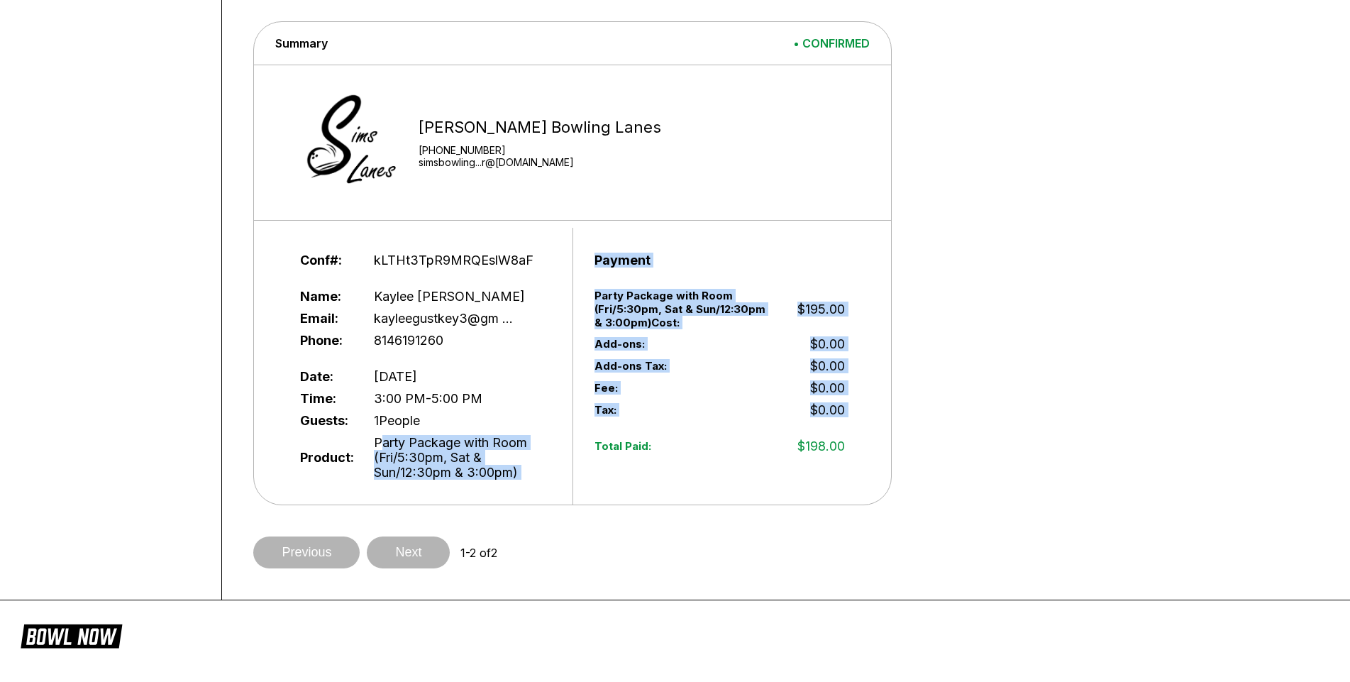
drag, startPoint x: 382, startPoint y: 445, endPoint x: 579, endPoint y: 488, distance: 201.9
click at [579, 488] on div "Conf#: kLTHt3TpR9MRQEslW8aF Name: [PERSON_NAME] Email: kayleegustkey3@gm ... Ph…" at bounding box center [572, 366] width 637 height 277
click at [531, 477] on span "Party Package with Room (Fri/5:30pm, Sat & Sun/12:30pm & 3:00pm)" at bounding box center [462, 457] width 177 height 45
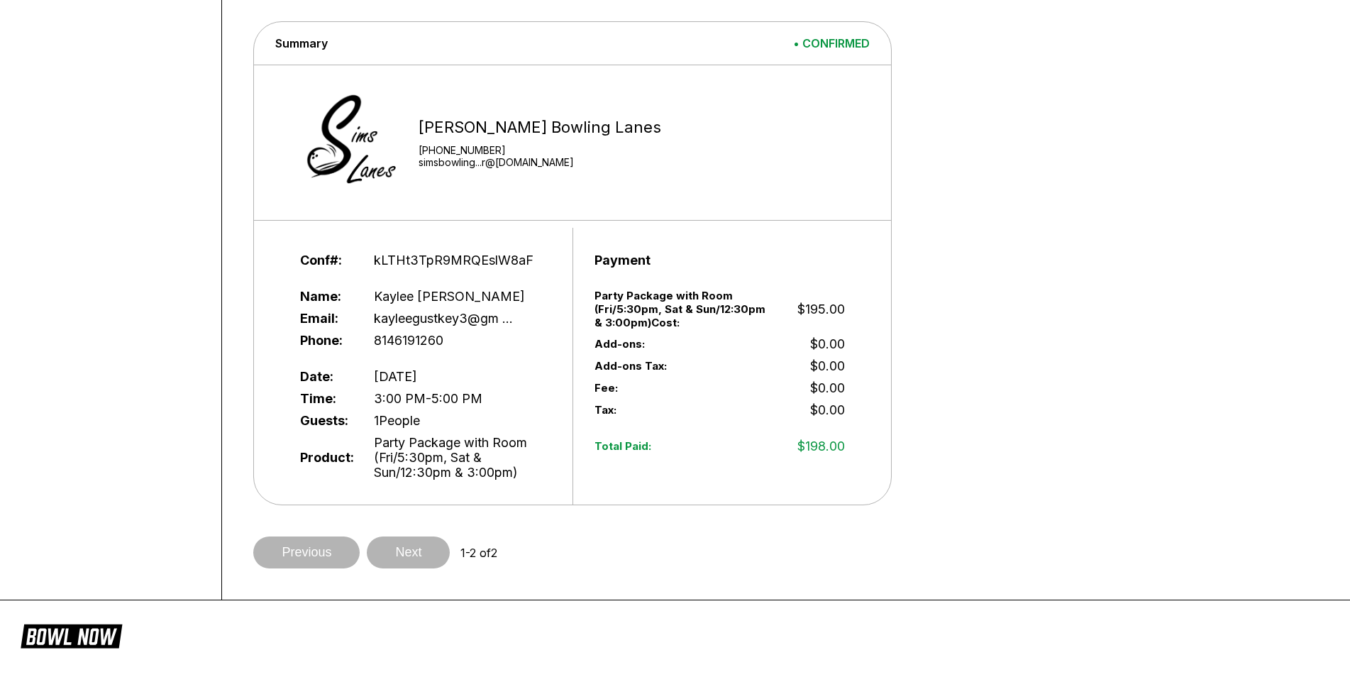
drag, startPoint x: 363, startPoint y: 421, endPoint x: 445, endPoint y: 426, distance: 82.5
click at [445, 426] on div "Guests: 1 People" at bounding box center [425, 420] width 250 height 22
drag, startPoint x: 440, startPoint y: 425, endPoint x: 426, endPoint y: 424, distance: 13.6
click at [438, 425] on div "Guests: 1 People" at bounding box center [425, 420] width 250 height 22
click at [392, 416] on span "1 People" at bounding box center [397, 420] width 46 height 15
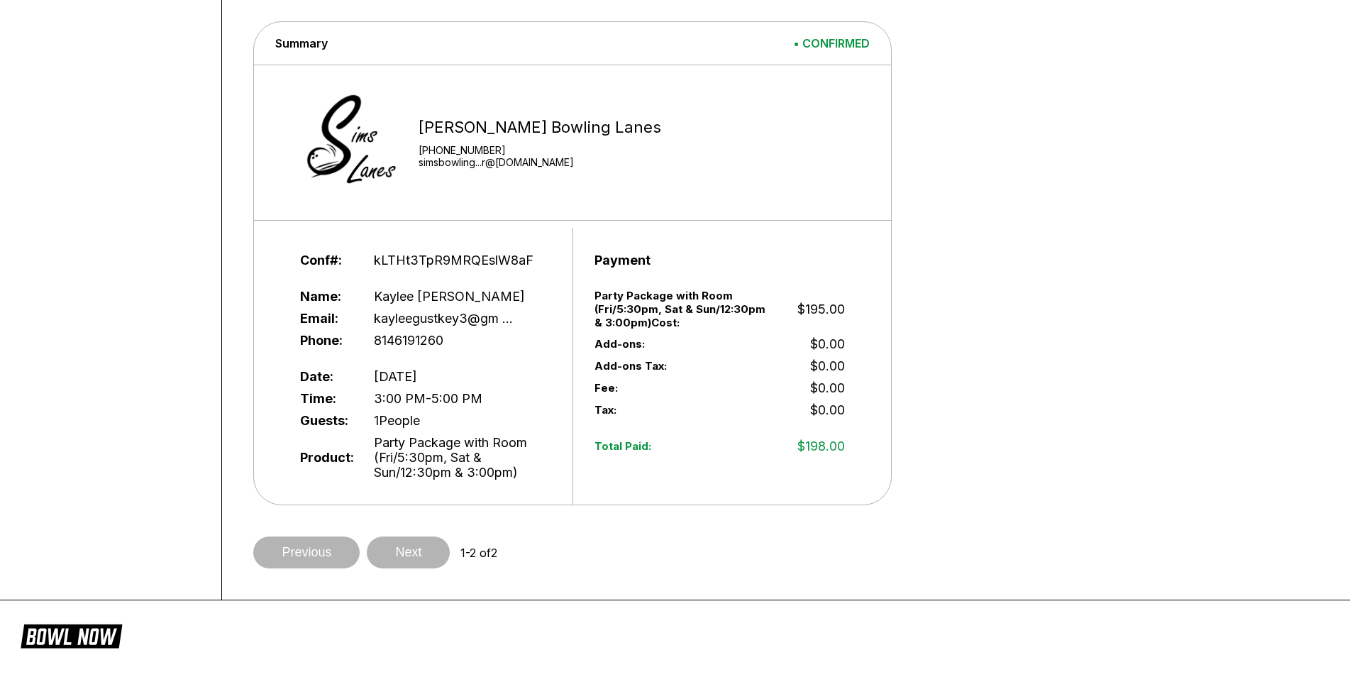
drag, startPoint x: 370, startPoint y: 424, endPoint x: 428, endPoint y: 424, distance: 58.2
click at [428, 424] on div "Guests: 1 People" at bounding box center [425, 420] width 250 height 22
click at [407, 426] on span "1 People" at bounding box center [397, 420] width 46 height 15
drag, startPoint x: 412, startPoint y: 424, endPoint x: 425, endPoint y: 424, distance: 12.8
click at [414, 424] on span "1 People" at bounding box center [397, 420] width 46 height 15
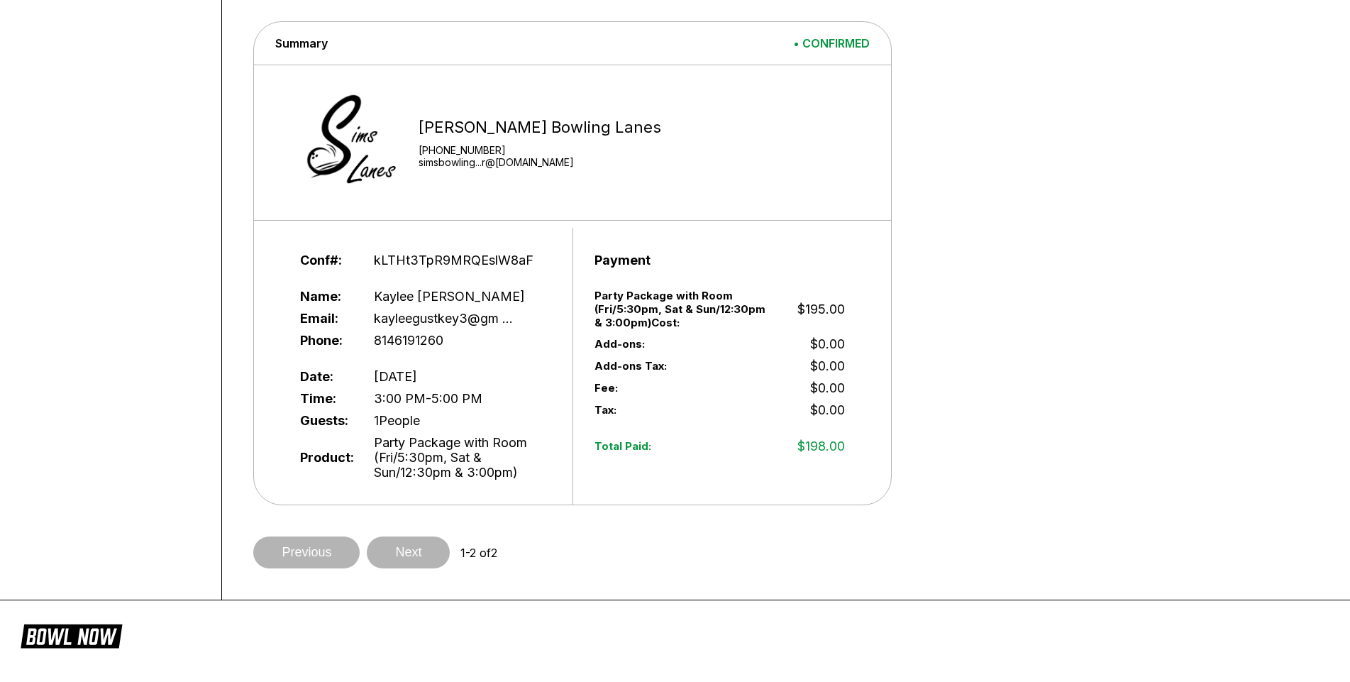
click at [426, 424] on div "Guests: 1 People" at bounding box center [425, 420] width 250 height 22
click at [436, 425] on div "Guests: 1 People" at bounding box center [425, 420] width 250 height 22
click at [478, 448] on span "Party Package with Room (Fri/5:30pm, Sat & Sun/12:30pm & 3:00pm)" at bounding box center [462, 457] width 177 height 45
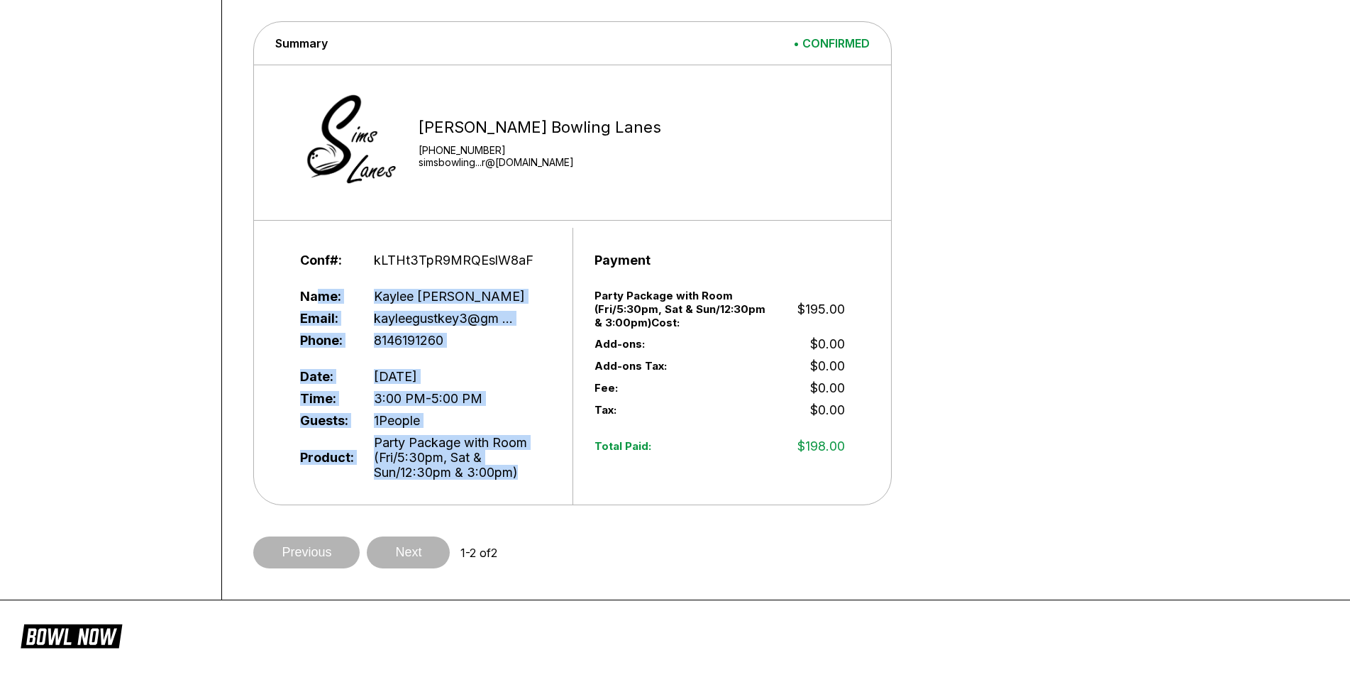
drag, startPoint x: 526, startPoint y: 470, endPoint x: 299, endPoint y: 272, distance: 300.7
click at [306, 278] on div "Conf#: kLTHt3TpR9MRQEslW8aF Name: [PERSON_NAME] Email: kayleegustkey3@gm ... Ph…" at bounding box center [426, 366] width 294 height 277
drag, startPoint x: 292, startPoint y: 262, endPoint x: 544, endPoint y: 482, distance: 334.4
click at [558, 488] on div "Conf#: kLTHt3TpR9MRQEslW8aF Name: [PERSON_NAME] Email: kayleegustkey3@gm ... Ph…" at bounding box center [426, 366] width 294 height 277
drag, startPoint x: 543, startPoint y: 482, endPoint x: 534, endPoint y: 480, distance: 9.5
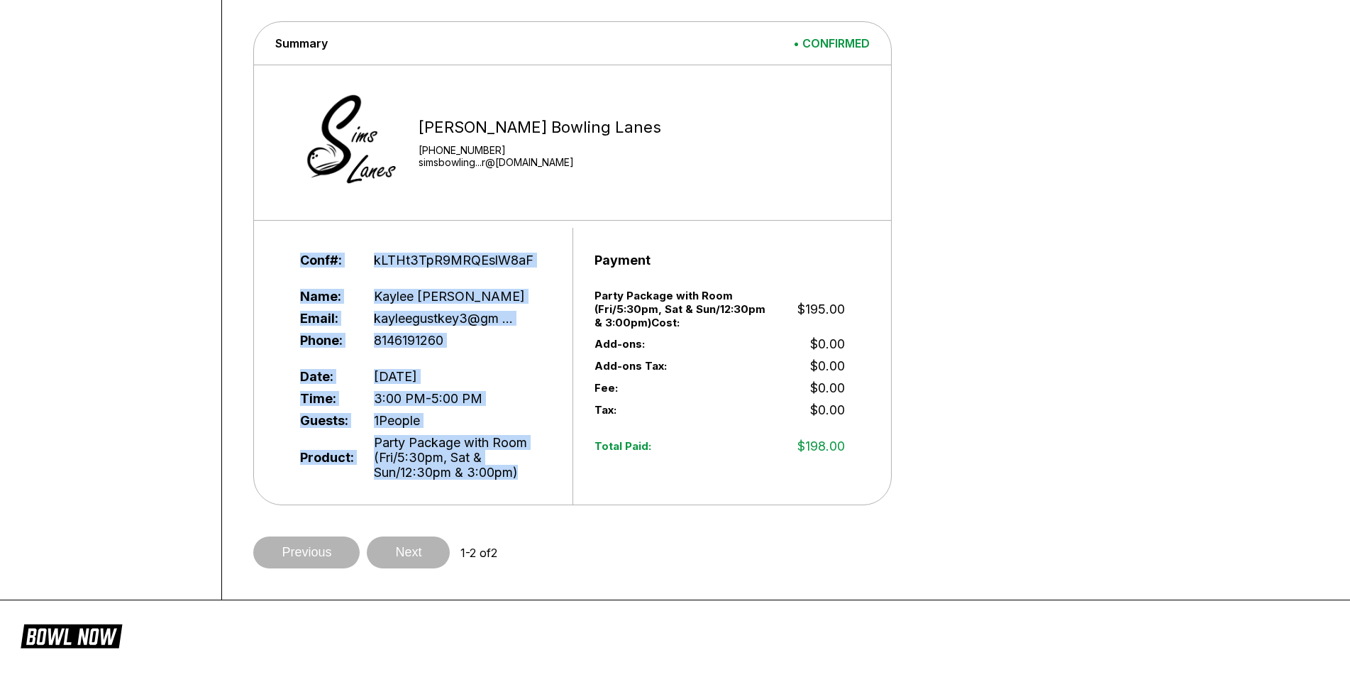
click at [541, 482] on div "Product: Party Package with Room (Fri/5:30pm, Sat & Sun/12:30pm & 3:00pm)" at bounding box center [425, 457] width 250 height 52
click at [282, 255] on div "Conf#: kLTHt3TpR9MRQEslW8aF Name: [PERSON_NAME] Email: kayleegustkey3@gm ... Ph…" at bounding box center [426, 366] width 294 height 277
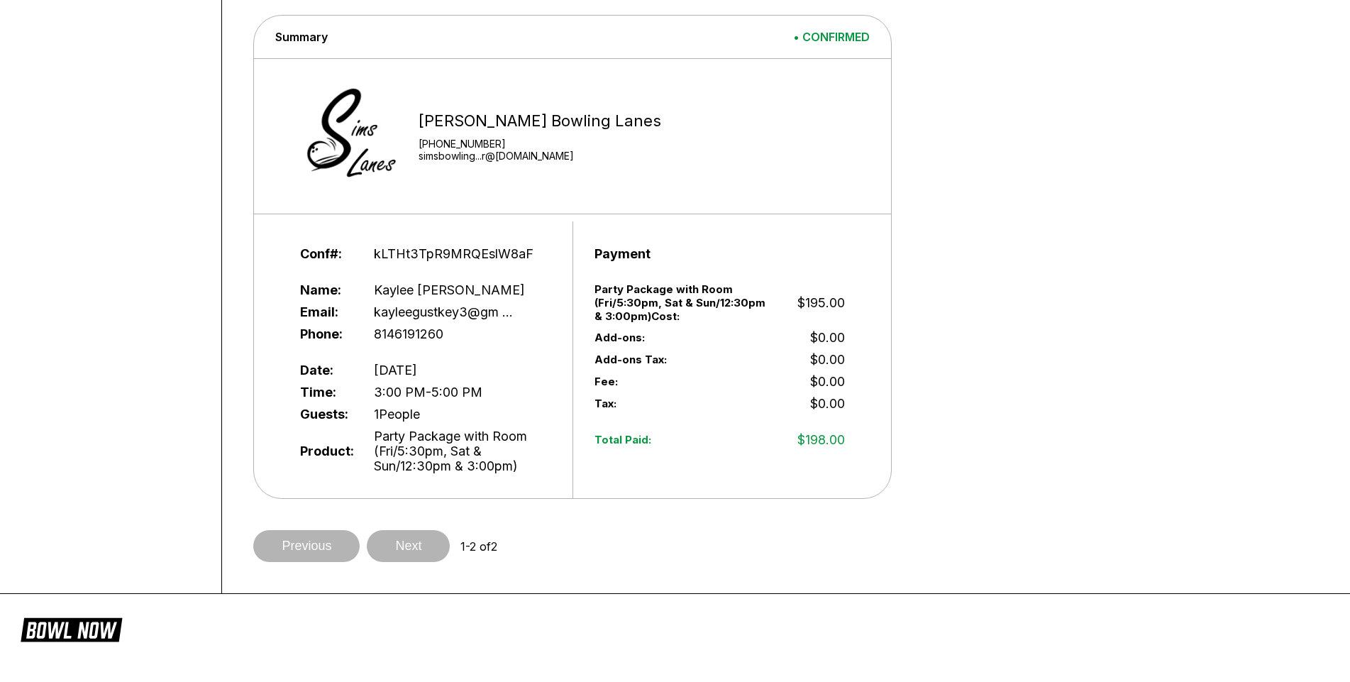
scroll to position [638, 0]
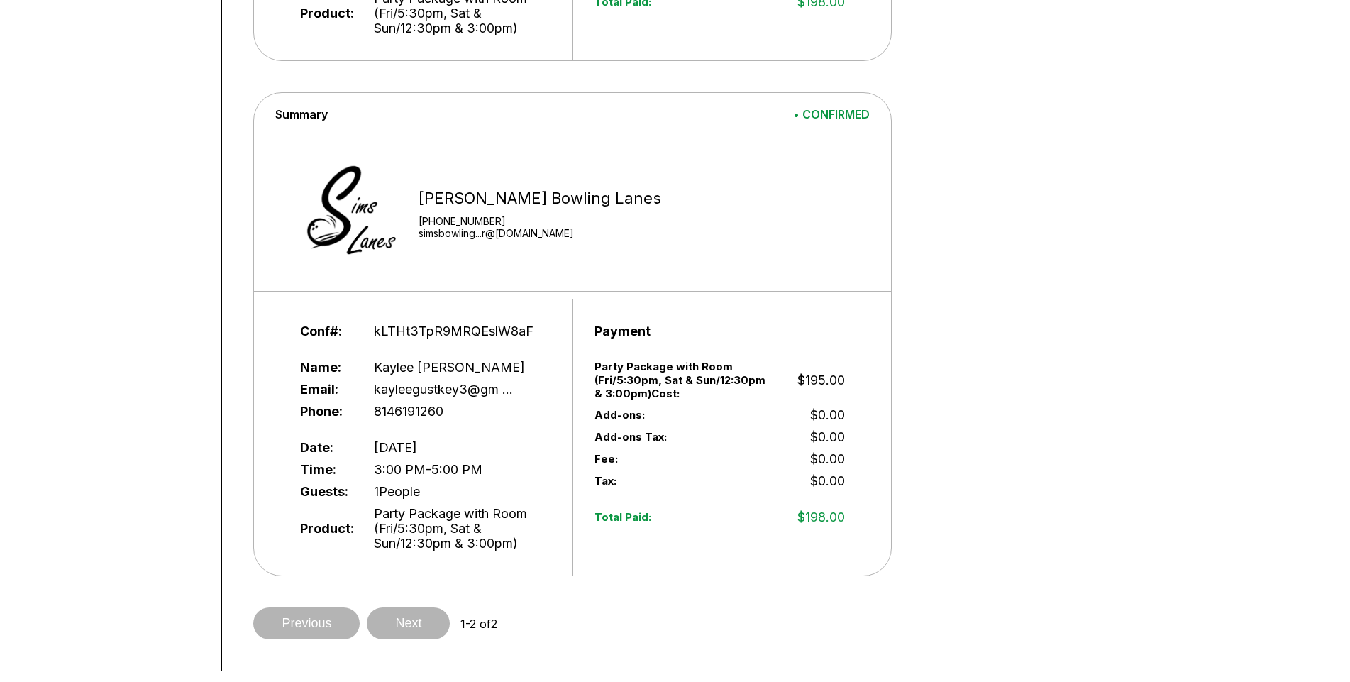
click at [481, 230] on link "simsbowling...r@[DOMAIN_NAME]" at bounding box center [540, 233] width 243 height 12
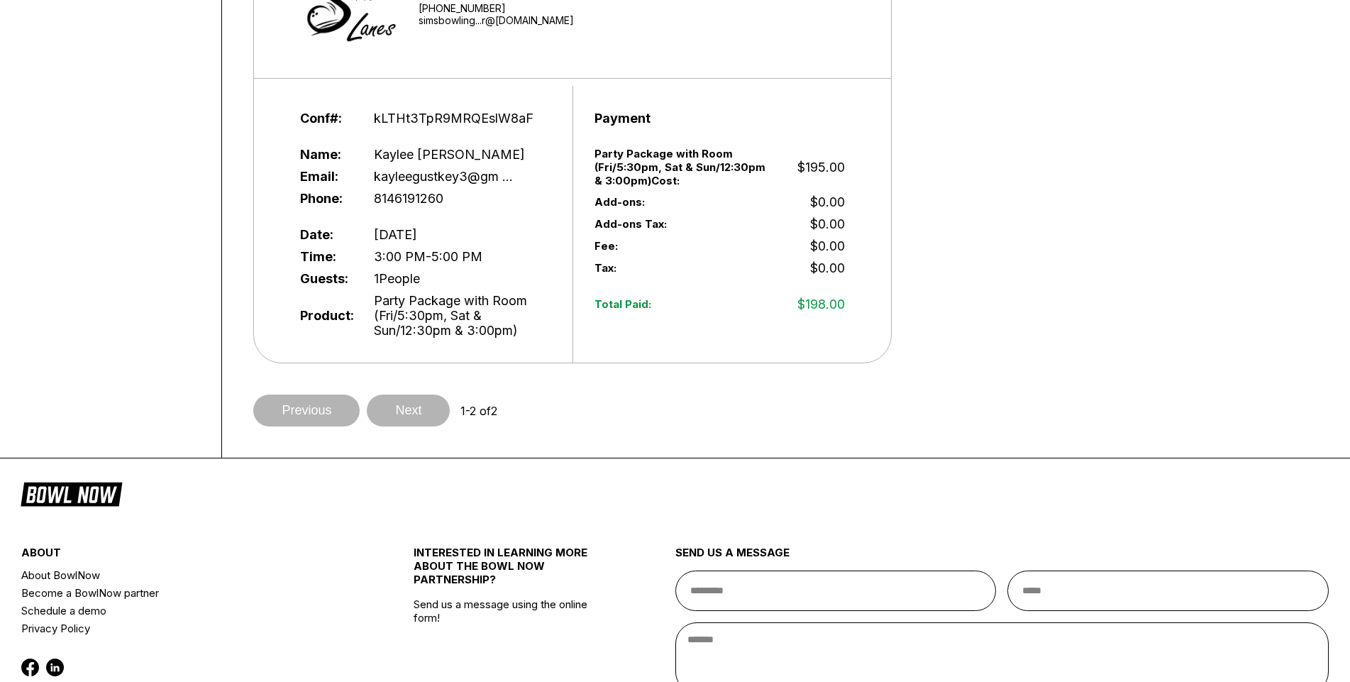
drag, startPoint x: 636, startPoint y: 328, endPoint x: 650, endPoint y: 326, distance: 14.3
click at [638, 328] on div "Payment Party Package with Room (Fri/5:30pm, Sat & Sun/12:30pm & 3:00pm) Cost: …" at bounding box center [720, 224] width 294 height 277
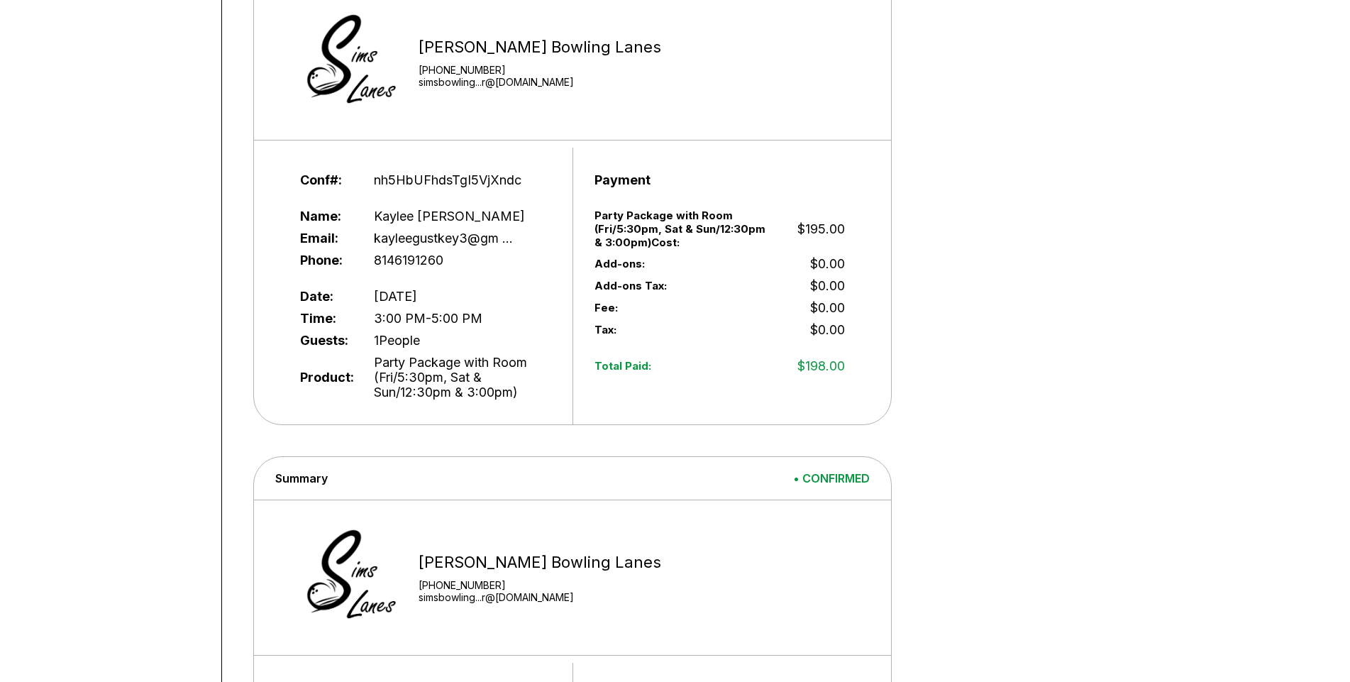
scroll to position [355, 0]
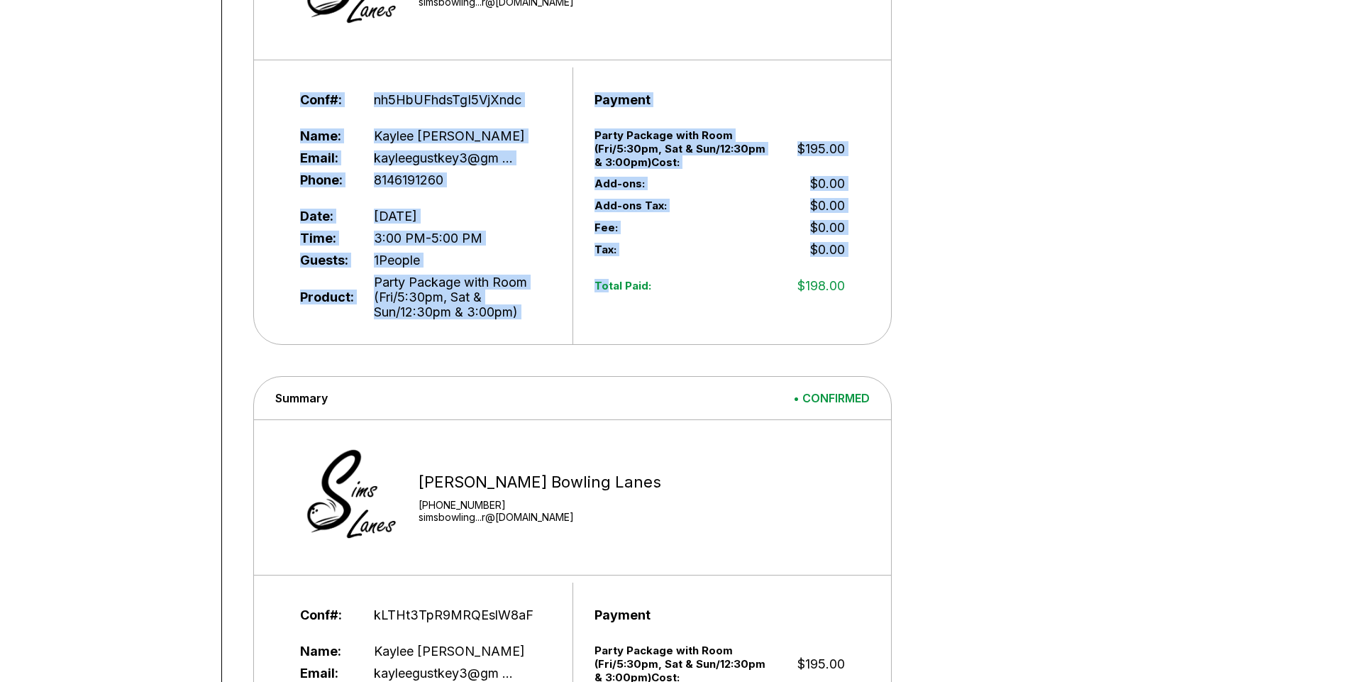
drag, startPoint x: 319, startPoint y: 111, endPoint x: 575, endPoint y: 328, distance: 336.2
click at [584, 331] on div "Conf#: nh5HbUFhdsTgI5VjXndc Name: [PERSON_NAME] Email: kayleegustkey3@gm ... Ph…" at bounding box center [572, 205] width 637 height 277
click at [538, 314] on span "Party Package with Room (Fri/5:30pm, Sat & Sun/12:30pm & 3:00pm)" at bounding box center [462, 297] width 177 height 45
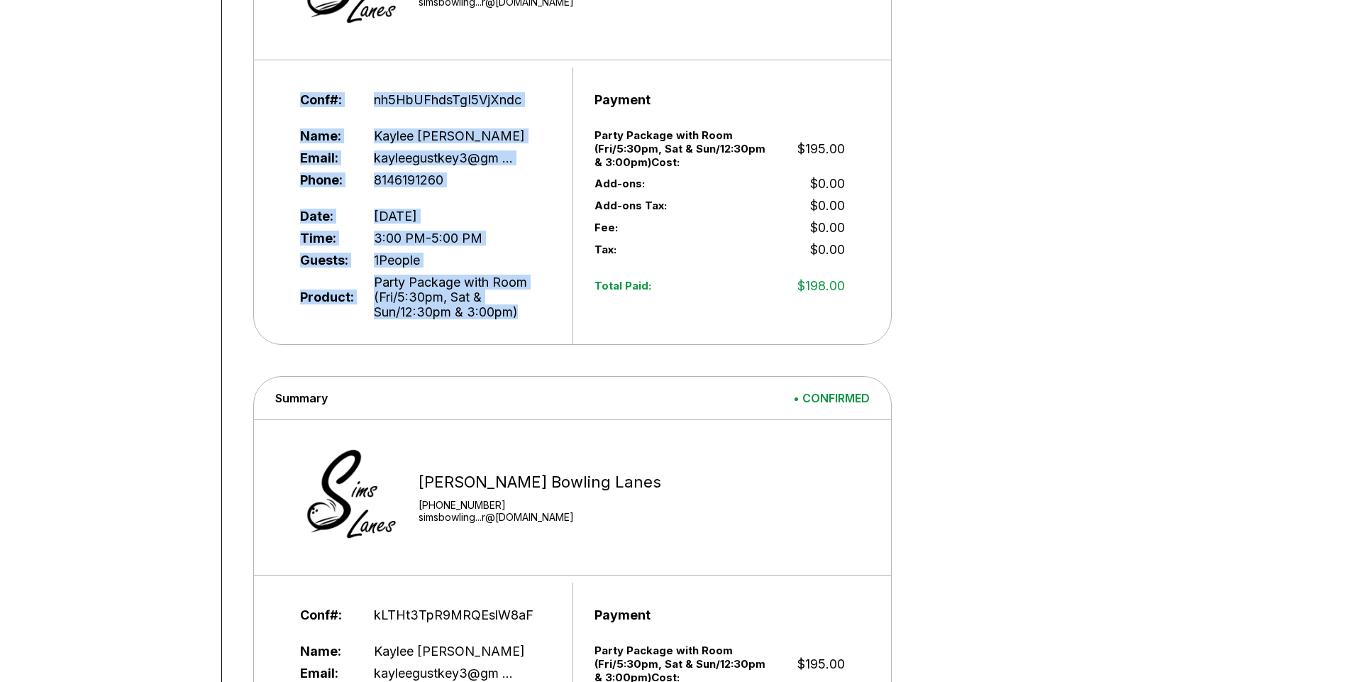
drag, startPoint x: 534, startPoint y: 312, endPoint x: 238, endPoint y: 63, distance: 387.2
click at [238, 63] on div "Reservations Add Reservation Current Summary • CONFIRMED [PERSON_NAME] Bowling …" at bounding box center [772, 332] width 1100 height 1243
click at [294, 114] on div "Conf#: nh5HbUFhdsTgI5VjXndc Name: [PERSON_NAME] Email: kayleegustkey3@gm ... Ph…" at bounding box center [426, 205] width 294 height 277
click at [285, 100] on div "Conf#: nh5HbUFhdsTgI5VjXndc Name: [PERSON_NAME] Email: kayleegustkey3@gm ... Ph…" at bounding box center [426, 205] width 294 height 277
drag, startPoint x: 437, startPoint y: 267, endPoint x: 282, endPoint y: 259, distance: 154.9
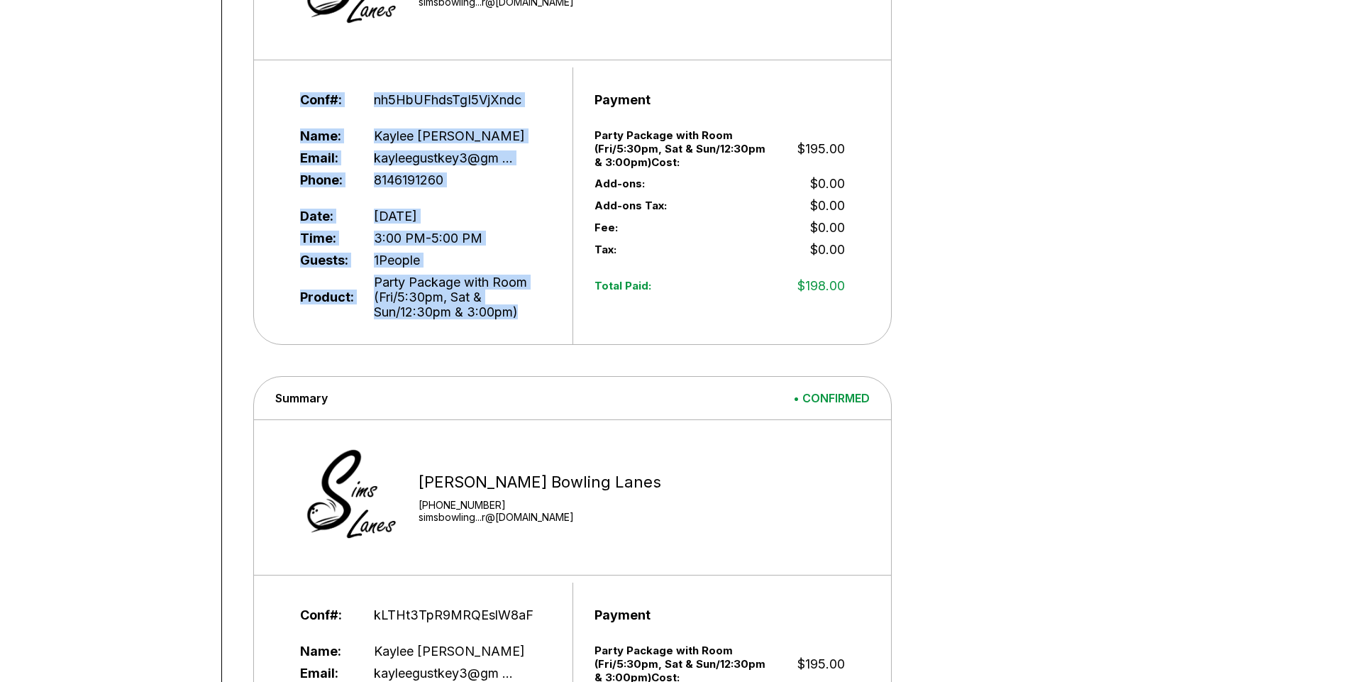
click at [282, 259] on div "Conf#: nh5HbUFhdsTgI5VjXndc Name: [PERSON_NAME] Email: kayleegustkey3@gm ... Ph…" at bounding box center [426, 205] width 294 height 277
drag, startPoint x: 282, startPoint y: 259, endPoint x: 290, endPoint y: 259, distance: 7.8
click at [283, 259] on div "Conf#: nh5HbUFhdsTgI5VjXndc Name: [PERSON_NAME] Email: kayleegustkey3@gm ... Ph…" at bounding box center [426, 205] width 294 height 277
click at [290, 258] on div "Conf#: nh5HbUFhdsTgI5VjXndc Name: [PERSON_NAME] Email: kayleegustkey3@gm ... Ph…" at bounding box center [426, 205] width 294 height 277
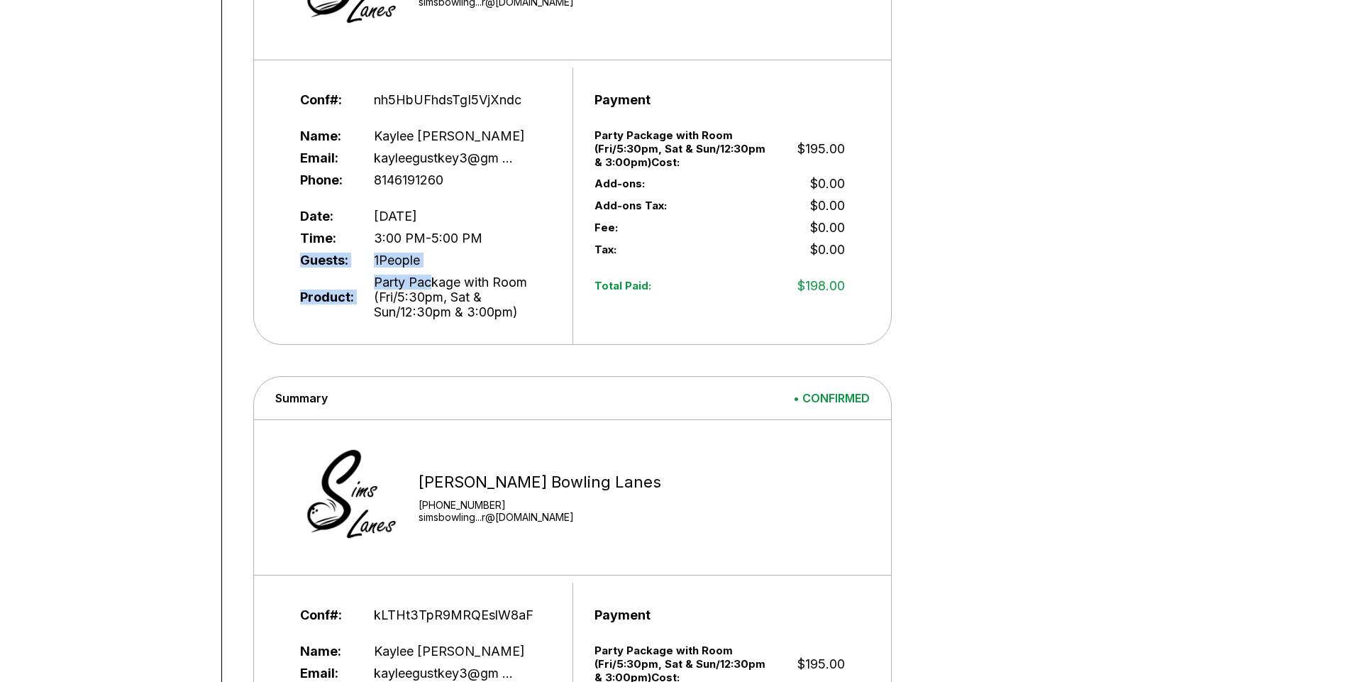
drag, startPoint x: 297, startPoint y: 258, endPoint x: 433, endPoint y: 272, distance: 136.9
click at [433, 272] on div "Conf#: nh5HbUFhdsTgI5VjXndc Name: [PERSON_NAME] Email: kayleegustkey3@gm ... Ph…" at bounding box center [426, 205] width 294 height 277
click at [433, 266] on div "Guests: 1 People" at bounding box center [425, 260] width 250 height 22
click at [432, 259] on div "Guests: 1 People" at bounding box center [425, 260] width 250 height 22
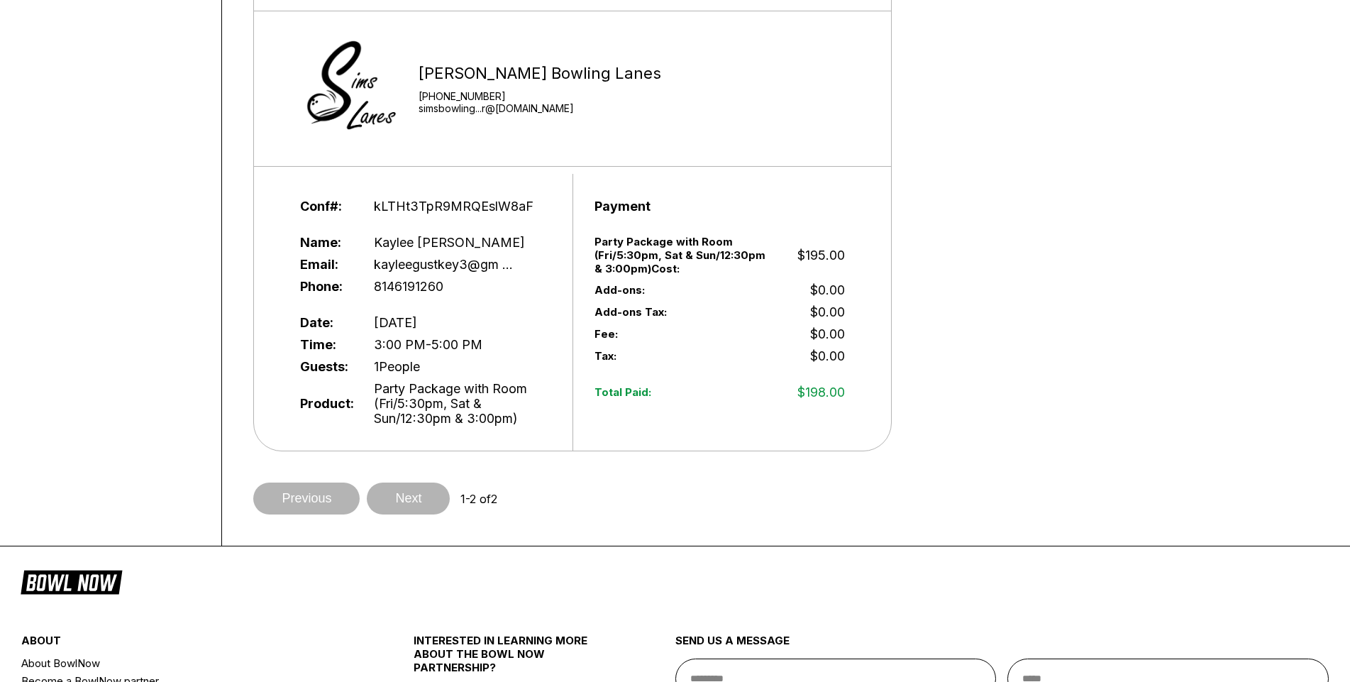
scroll to position [780, 0]
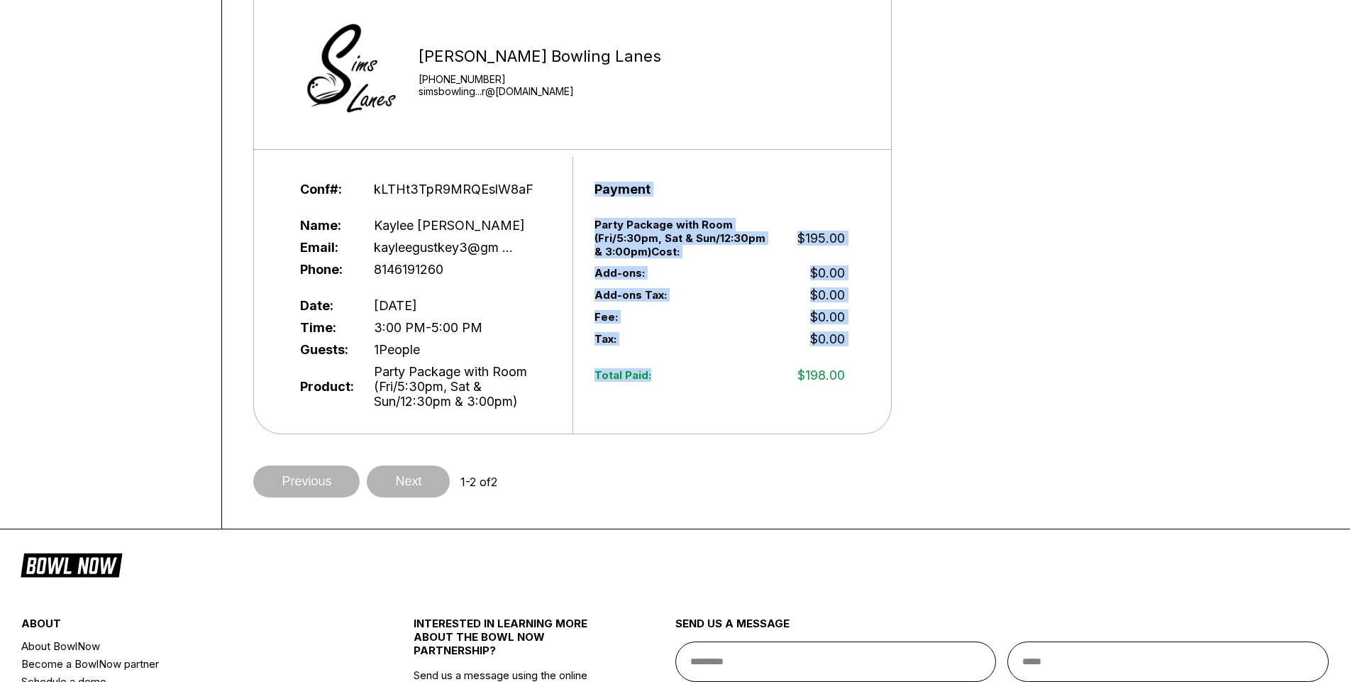
drag, startPoint x: 649, startPoint y: 382, endPoint x: 587, endPoint y: 186, distance: 205.3
click at [587, 189] on div "Payment Party Package with Room (Fri/5:30pm, Sat & Sun/12:30pm & 3:00pm) Cost: …" at bounding box center [720, 295] width 294 height 277
click at [587, 186] on div "Payment Party Package with Room (Fri/5:30pm, Sat & Sun/12:30pm & 3:00pm) Cost: …" at bounding box center [720, 295] width 294 height 277
drag, startPoint x: 599, startPoint y: 187, endPoint x: 853, endPoint y: 389, distance: 325.1
click at [853, 389] on div "Payment Party Package with Room (Fri/5:30pm, Sat & Sun/12:30pm & 3:00pm) Cost: …" at bounding box center [720, 295] width 294 height 277
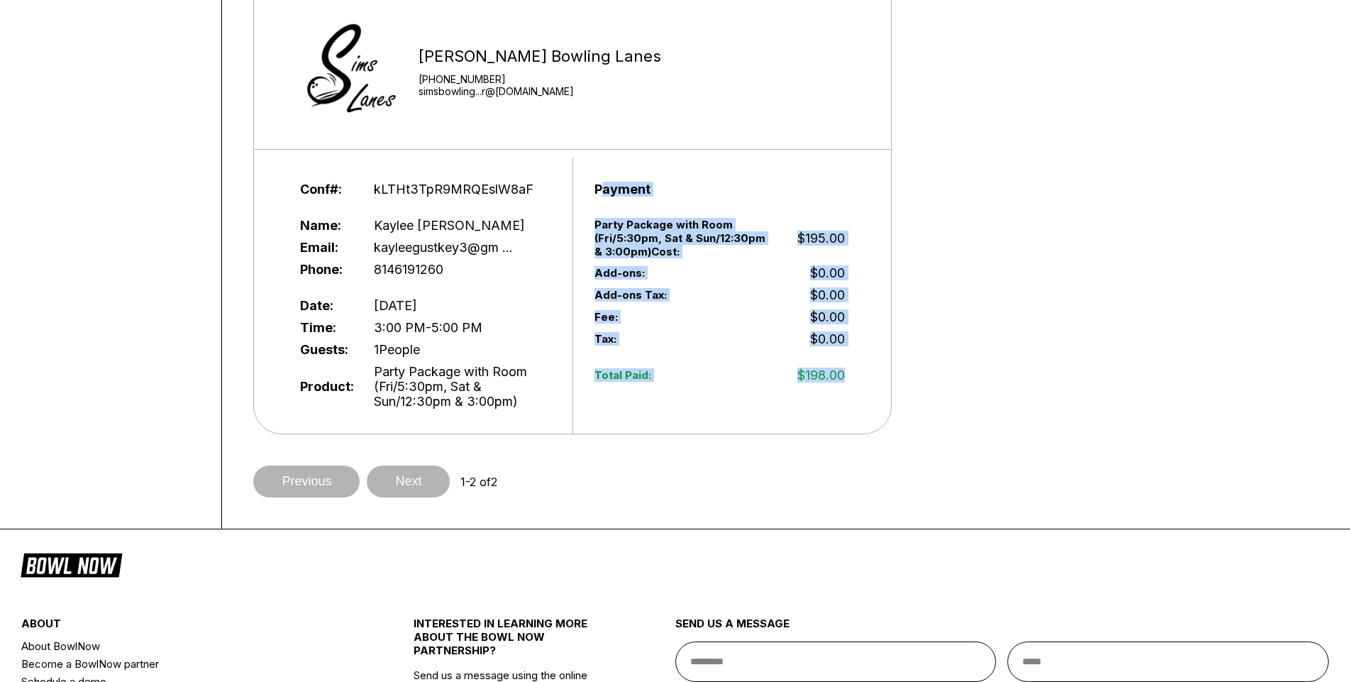
click at [856, 389] on div "Payment Party Package with Room (Fri/5:30pm, Sat & Sun/12:30pm & 3:00pm) Cost: …" at bounding box center [720, 295] width 294 height 277
drag, startPoint x: 857, startPoint y: 375, endPoint x: 592, endPoint y: 179, distance: 329.8
click at [595, 177] on div "Payment Party Package with Room (Fri/5:30pm, Sat & Sun/12:30pm & 3:00pm) Cost: …" at bounding box center [720, 295] width 294 height 277
click at [591, 195] on div "Payment Party Package with Room (Fri/5:30pm, Sat & Sun/12:30pm & 3:00pm) Cost: …" at bounding box center [720, 295] width 294 height 277
drag, startPoint x: 588, startPoint y: 187, endPoint x: 870, endPoint y: 381, distance: 342.2
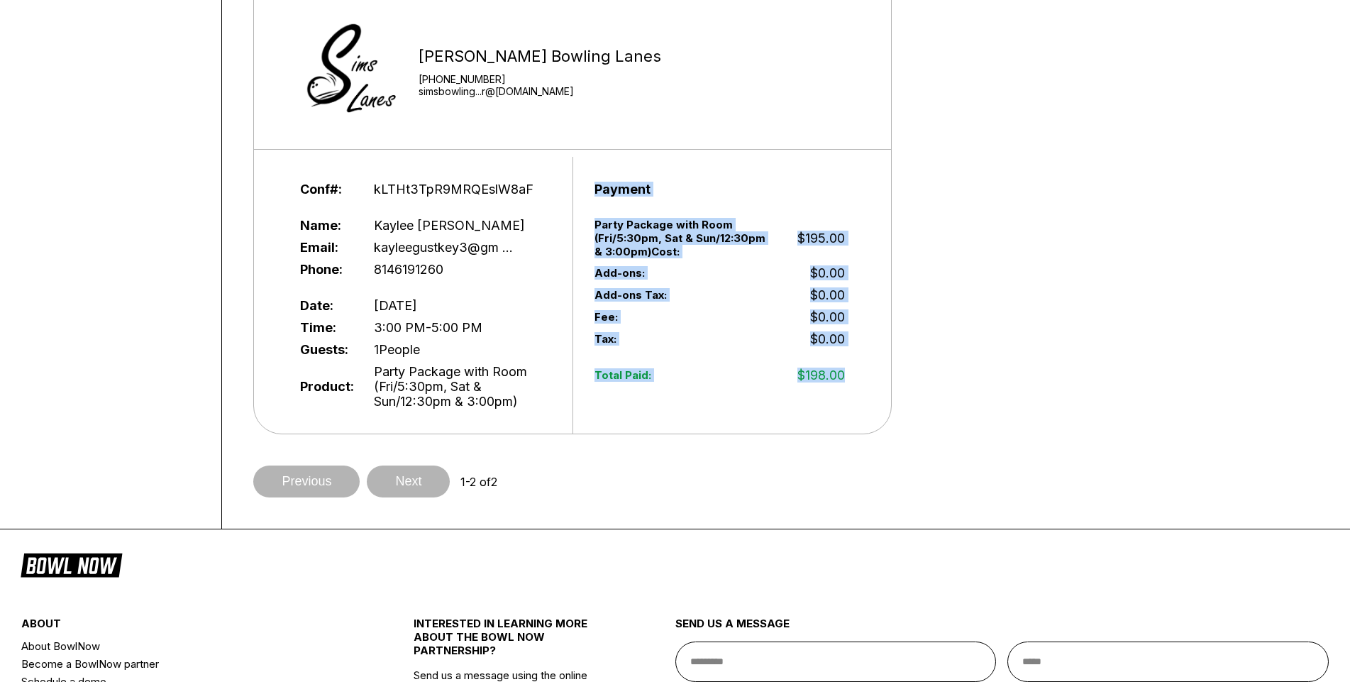
click at [875, 378] on div "Conf#: kLTHt3TpR9MRQEslW8aF Name: [PERSON_NAME] Email: kayleegustkey3@gm ... Ph…" at bounding box center [572, 295] width 637 height 277
drag, startPoint x: 855, startPoint y: 384, endPoint x: 839, endPoint y: 380, distance: 16.2
click at [853, 384] on div "Payment Party Package with Room (Fri/5:30pm, Sat & Sun/12:30pm & 3:00pm) Cost: …" at bounding box center [720, 295] width 294 height 277
click at [845, 378] on span "$198.00" at bounding box center [821, 374] width 48 height 15
drag, startPoint x: 852, startPoint y: 378, endPoint x: 590, endPoint y: 179, distance: 329.6
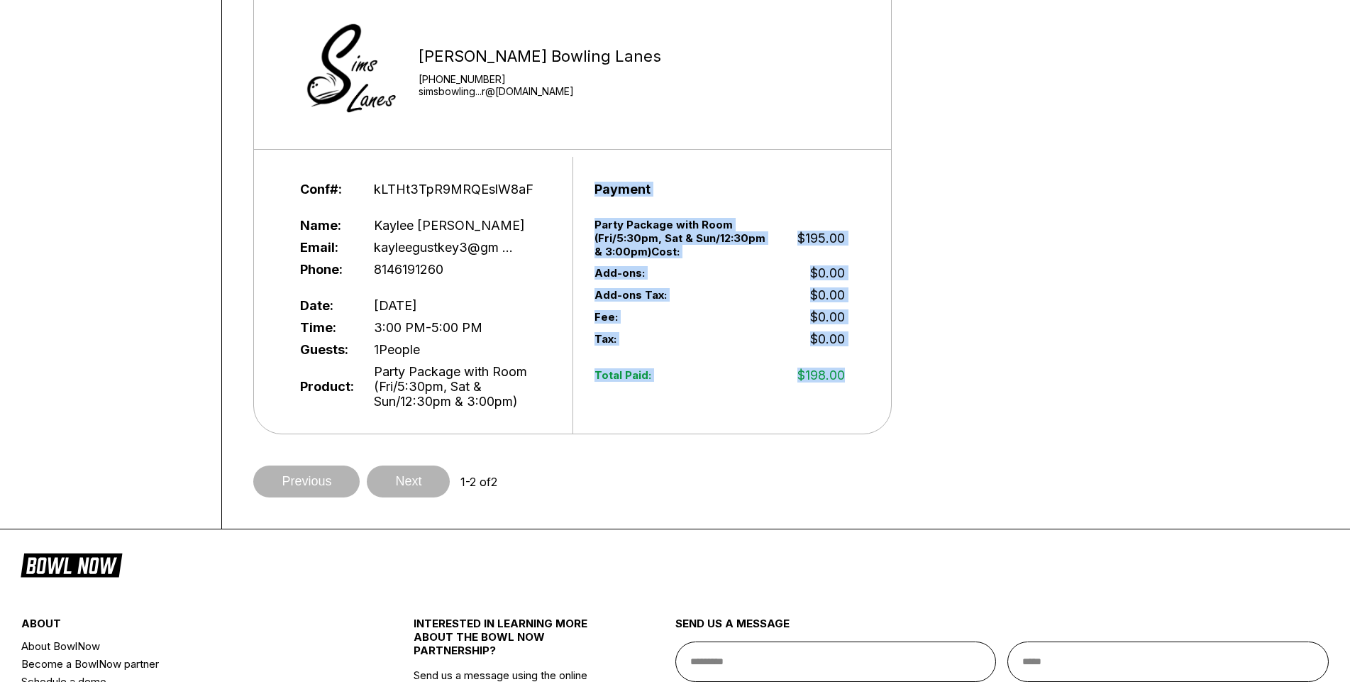
click at [590, 179] on div "Payment Party Package with Room (Fri/5:30pm, Sat & Sun/12:30pm & 3:00pm) Cost: …" at bounding box center [720, 295] width 294 height 277
click at [590, 182] on div "Payment Party Package with Room (Fri/5:30pm, Sat & Sun/12:30pm & 3:00pm) Cost: …" at bounding box center [720, 295] width 294 height 277
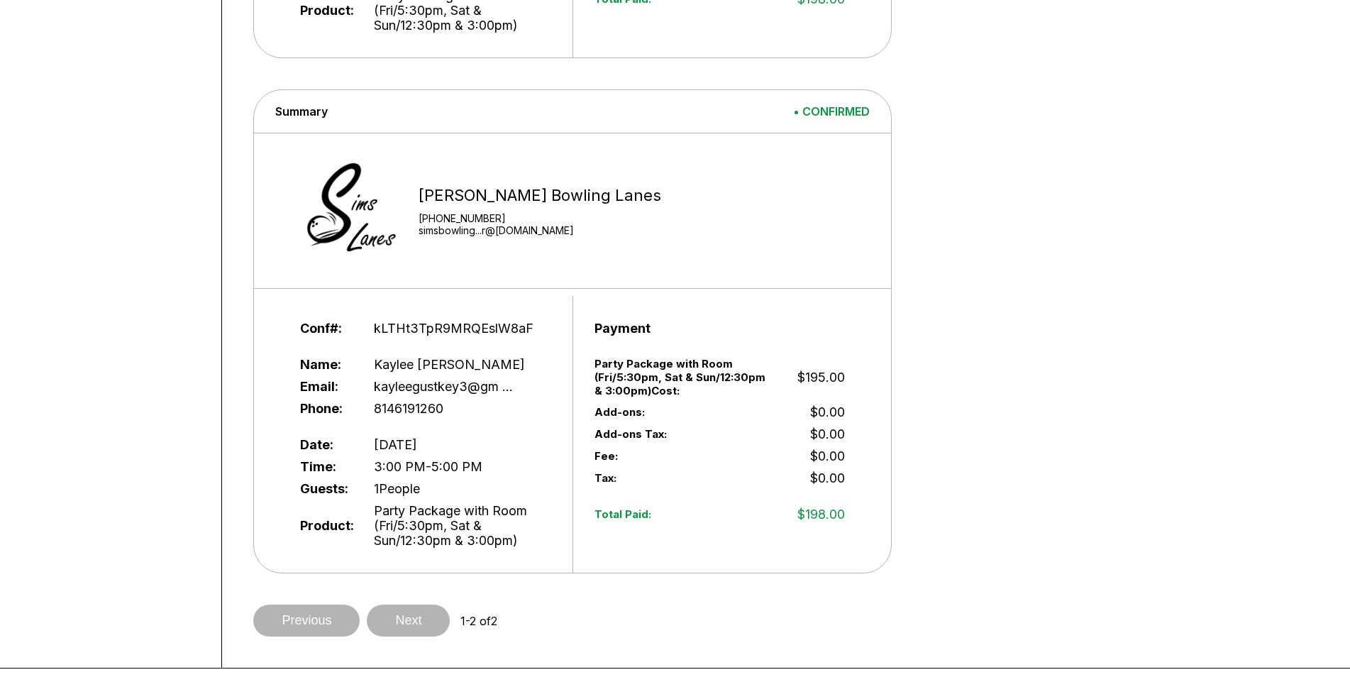
scroll to position [638, 0]
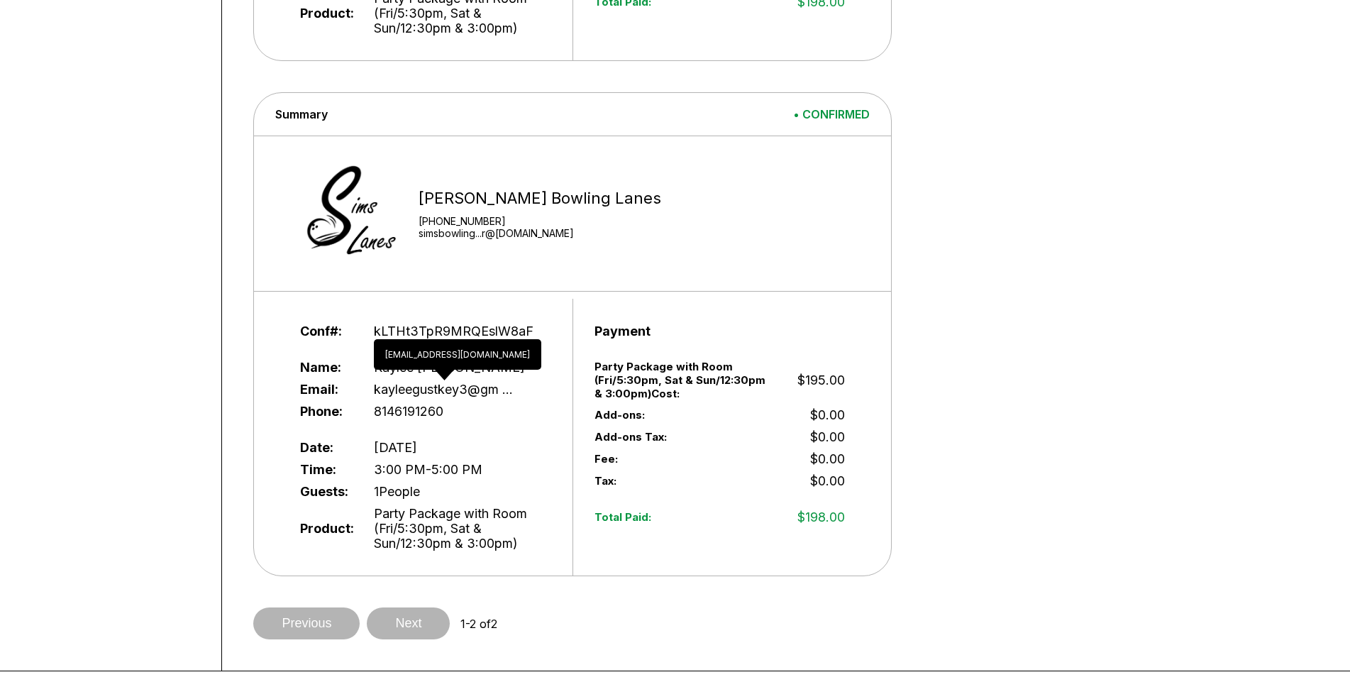
click at [443, 394] on span "kayleegustkey3@gm ..." at bounding box center [443, 389] width 139 height 15
click at [458, 393] on span "kayleegustkey3@gm ..." at bounding box center [443, 389] width 139 height 15
drag, startPoint x: 458, startPoint y: 393, endPoint x: 468, endPoint y: 388, distance: 11.7
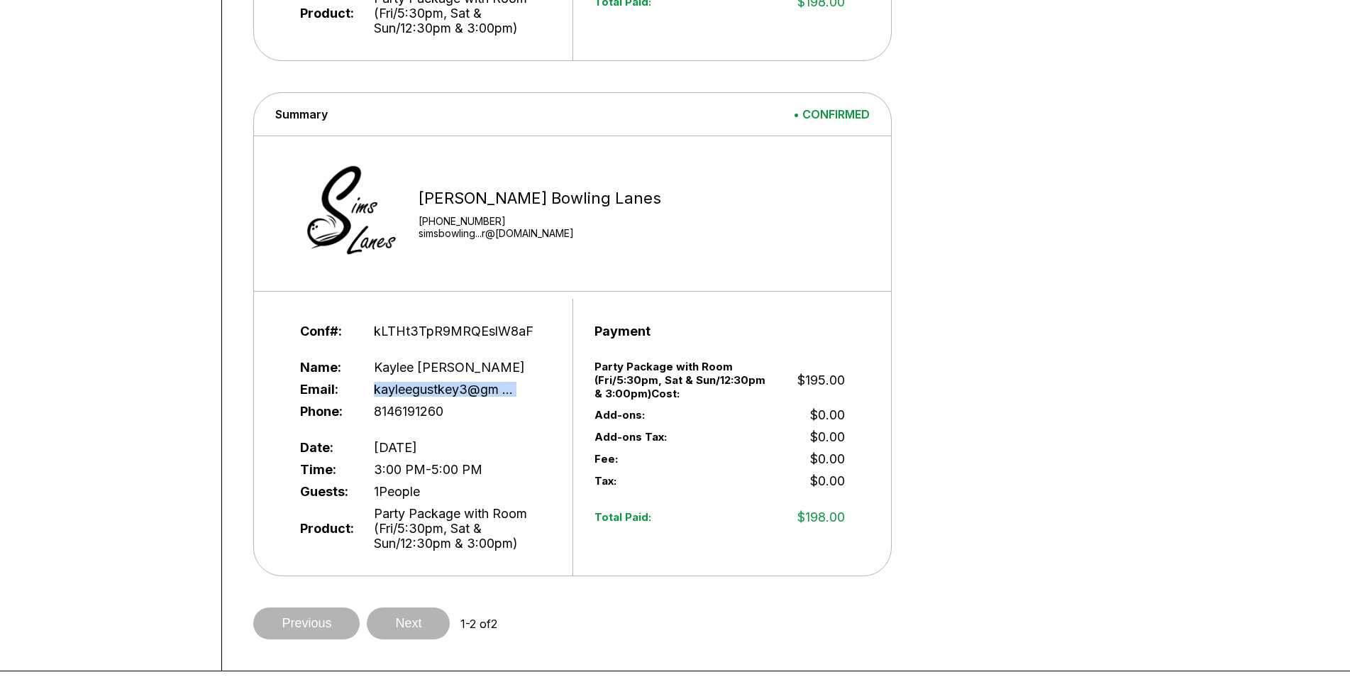
click at [458, 393] on span "kayleegustkey3@gm ..." at bounding box center [443, 389] width 139 height 15
click at [468, 386] on span "kayleegustkey3@gm ..." at bounding box center [443, 389] width 139 height 15
click at [468, 385] on span "kayleegustkey3@gm ..." at bounding box center [443, 389] width 139 height 15
click at [475, 391] on span "kayleegustkey3@gm ..." at bounding box center [443, 389] width 139 height 15
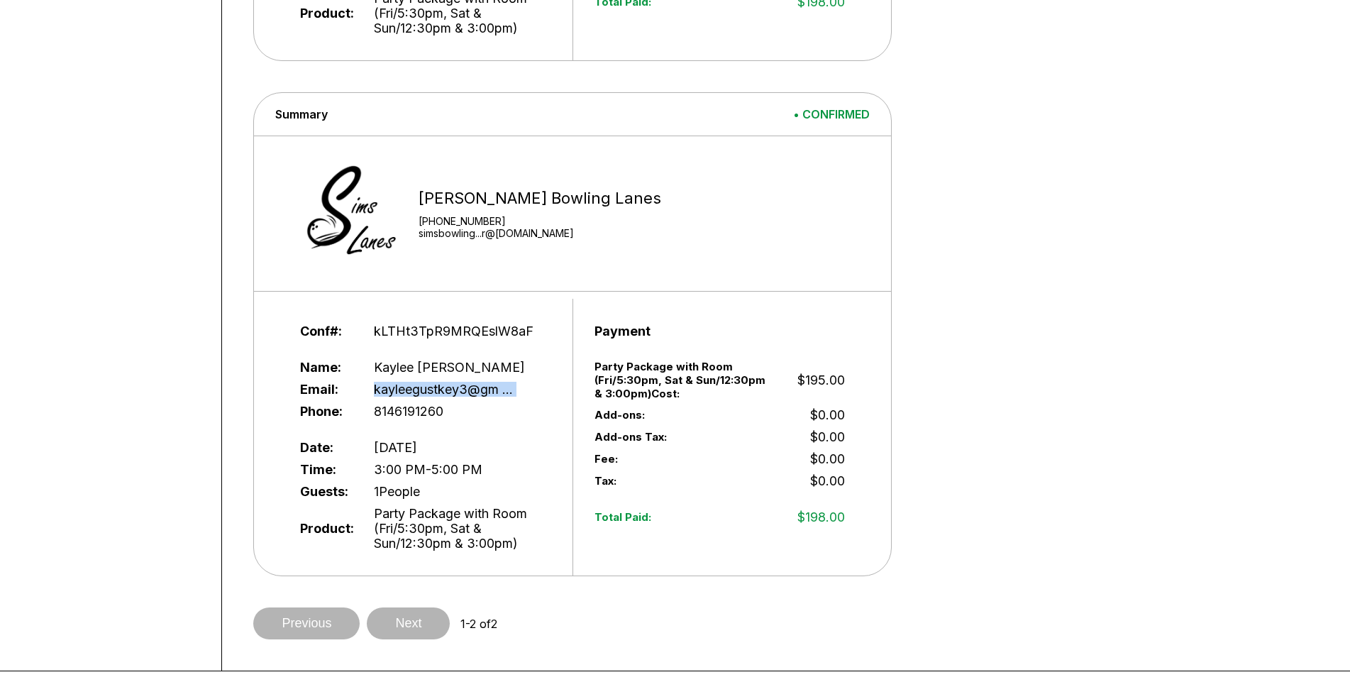
click at [475, 391] on span "kayleegustkey3@gm ..." at bounding box center [443, 389] width 139 height 15
drag, startPoint x: 426, startPoint y: 399, endPoint x: 494, endPoint y: 379, distance: 70.3
click at [427, 399] on div "Email: kayleegustkey3@gm ..." at bounding box center [425, 389] width 250 height 22
click at [469, 279] on div "[PERSON_NAME] Bowling Lanes [PHONE_NUMBER] simsbowling...r@[DOMAIN_NAME]" at bounding box center [566, 213] width 568 height 140
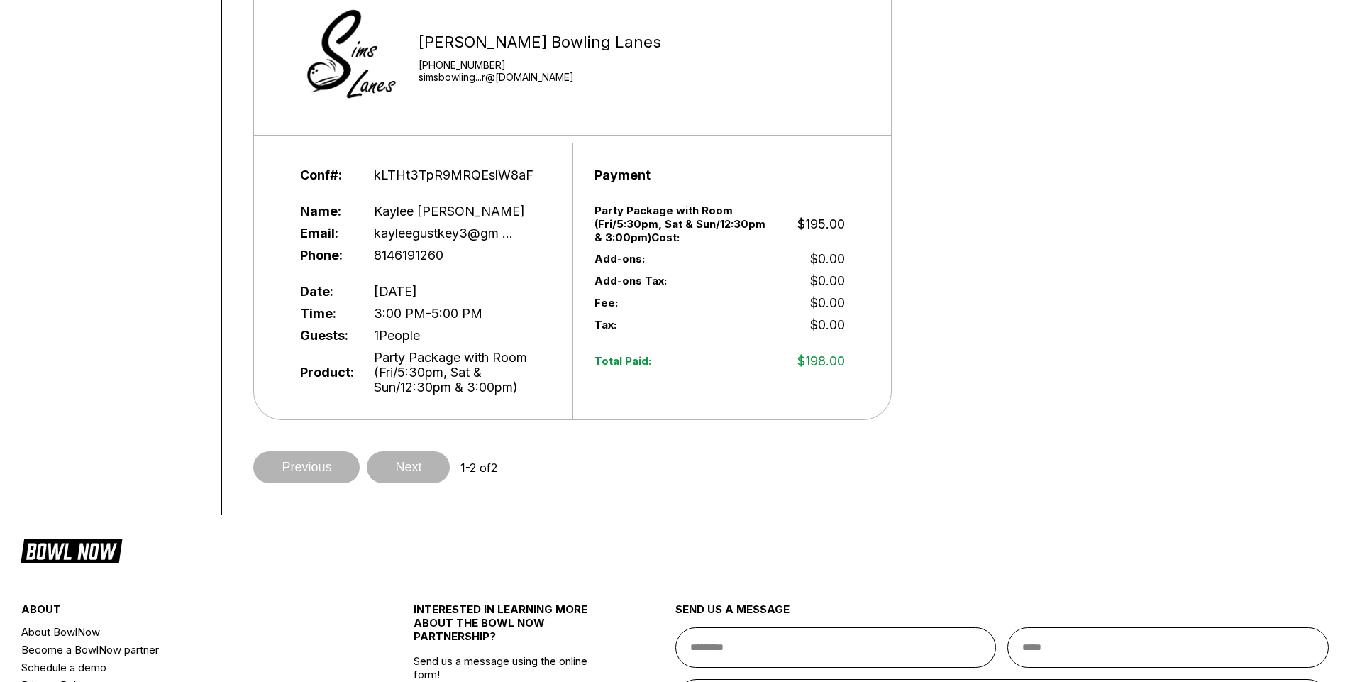
scroll to position [703, 0]
